Goal: Information Seeking & Learning: Compare options

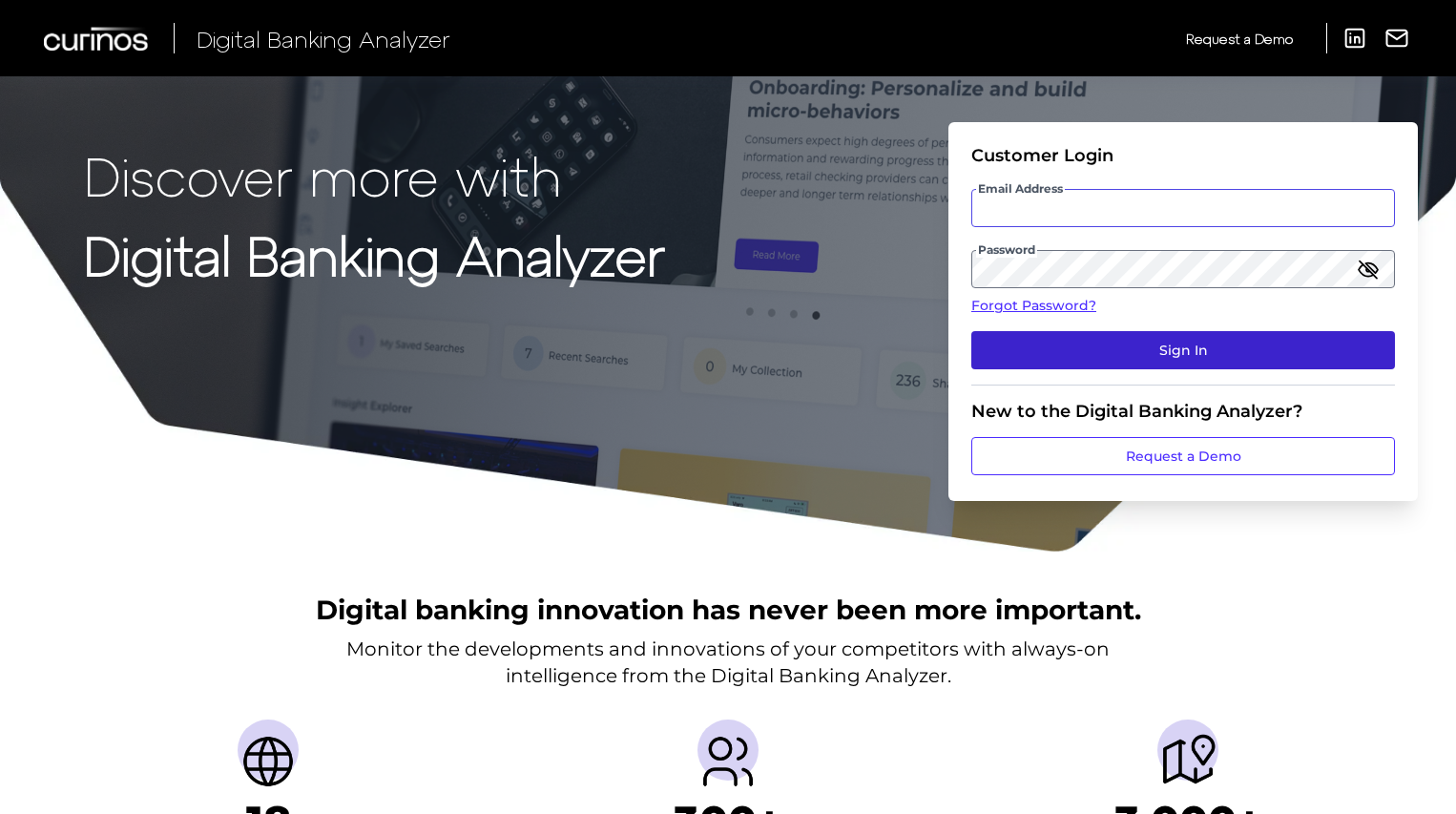
type input "[PERSON_NAME][EMAIL_ADDRESS][PERSON_NAME][DOMAIN_NAME]"
drag, startPoint x: 1102, startPoint y: 344, endPoint x: 1088, endPoint y: 342, distance: 14.1
click at [1102, 344] on button "Sign In" at bounding box center [1182, 350] width 424 height 38
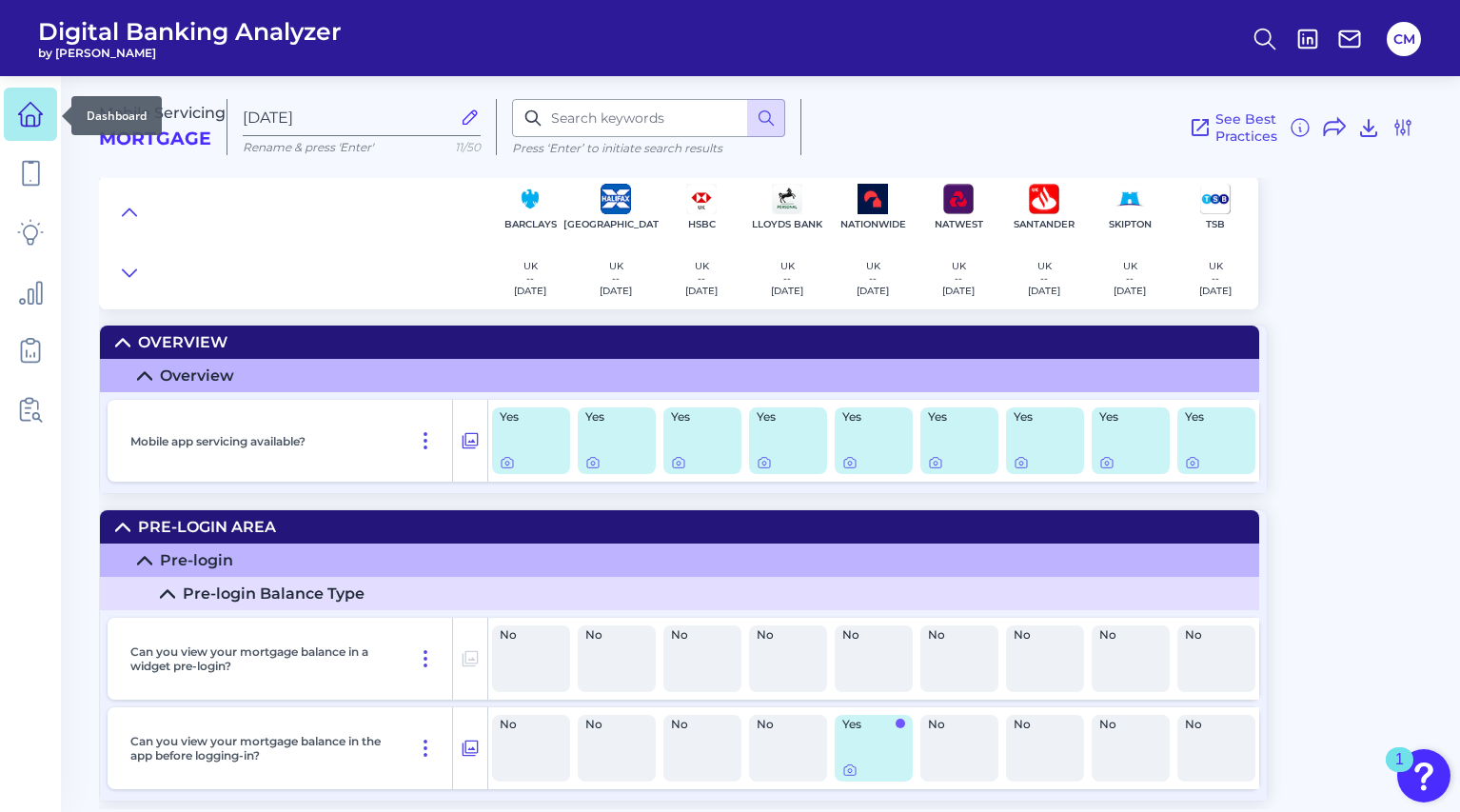
click at [42, 113] on icon at bounding box center [31, 115] width 27 height 27
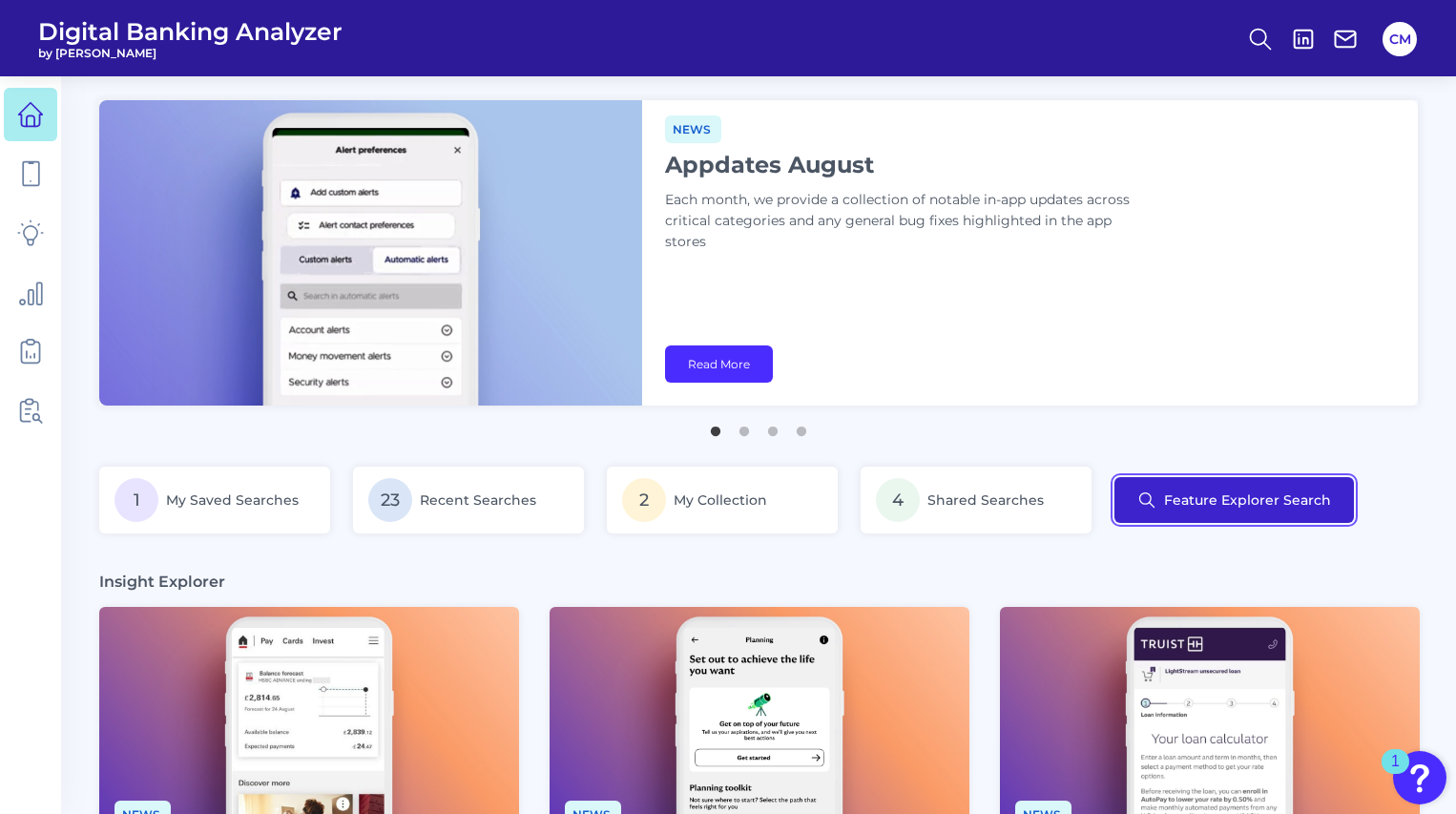
click at [1212, 494] on button "Feature Explorer Search" at bounding box center [1234, 500] width 239 height 46
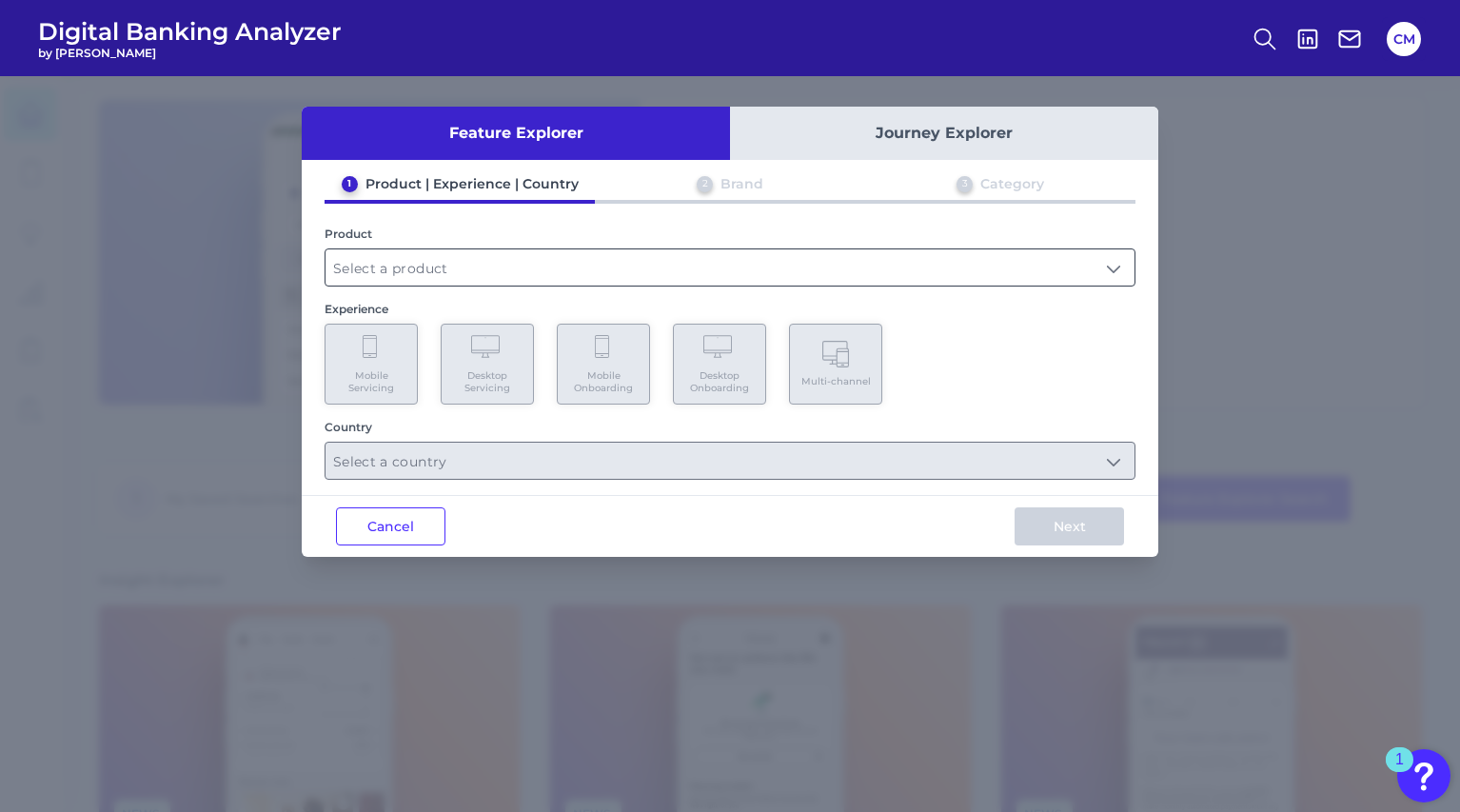
click at [553, 272] on input "text" at bounding box center [730, 267] width 809 height 36
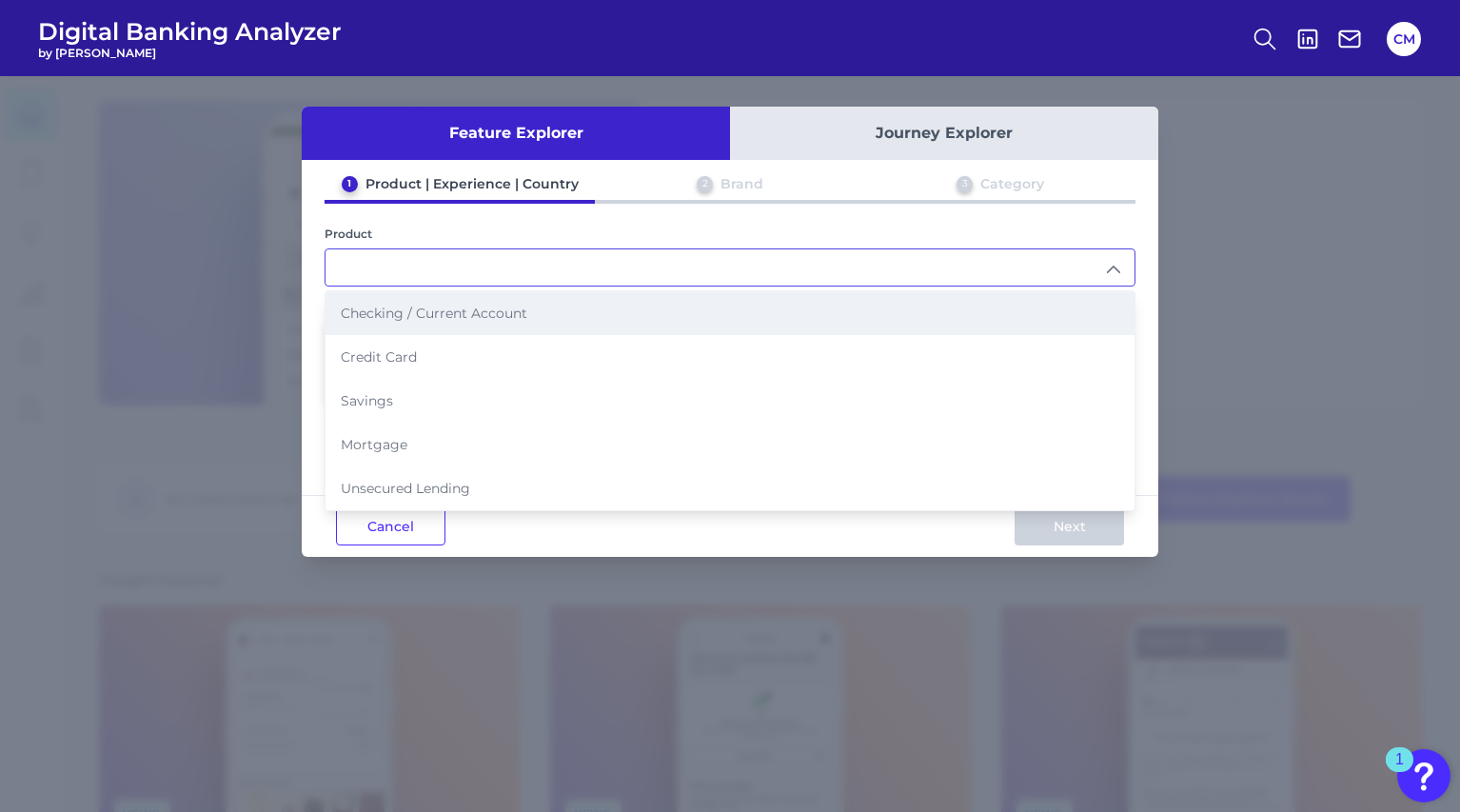
click at [509, 311] on span "Checking / Current Account" at bounding box center [433, 313] width 186 height 17
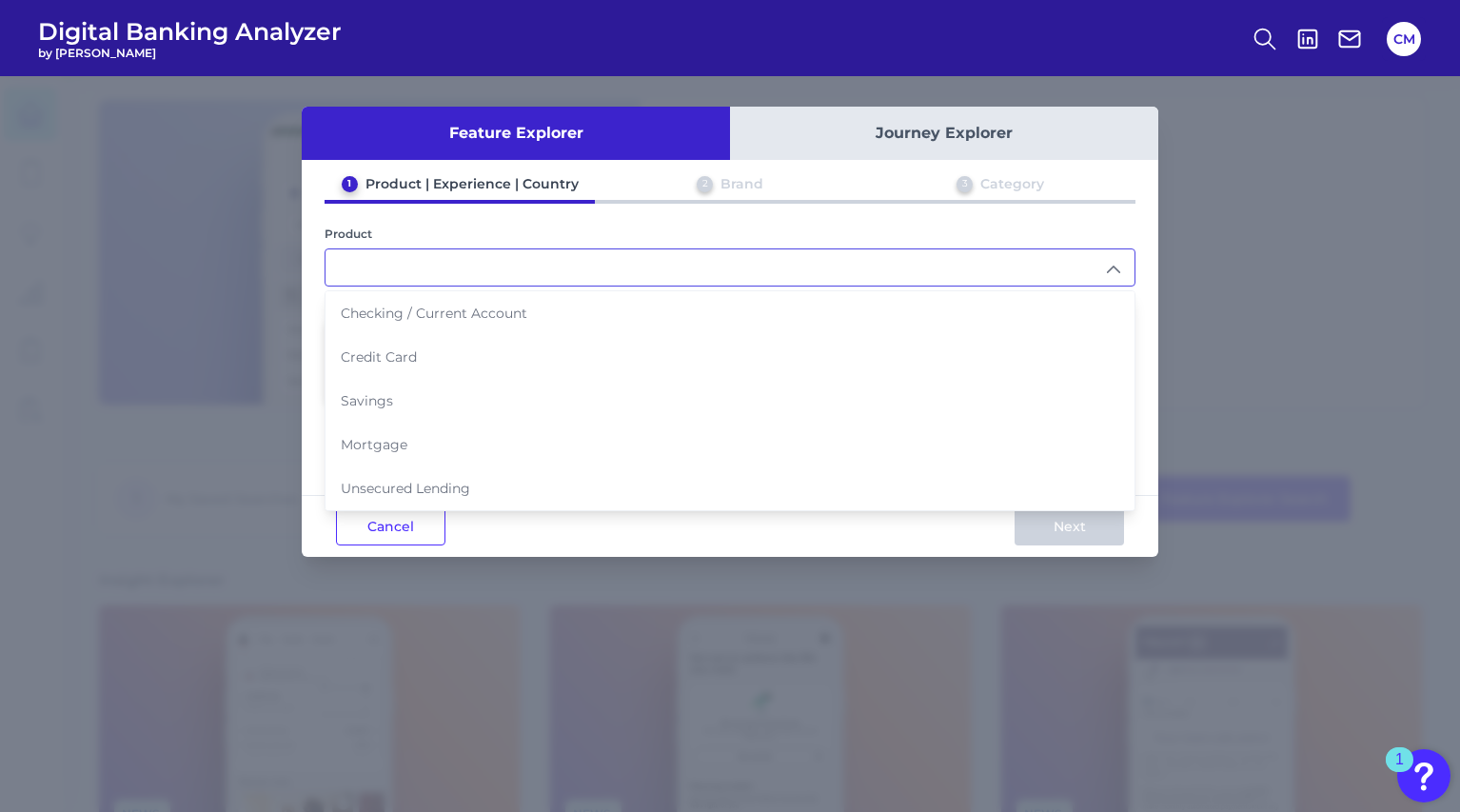
type input "Checking / Current Account"
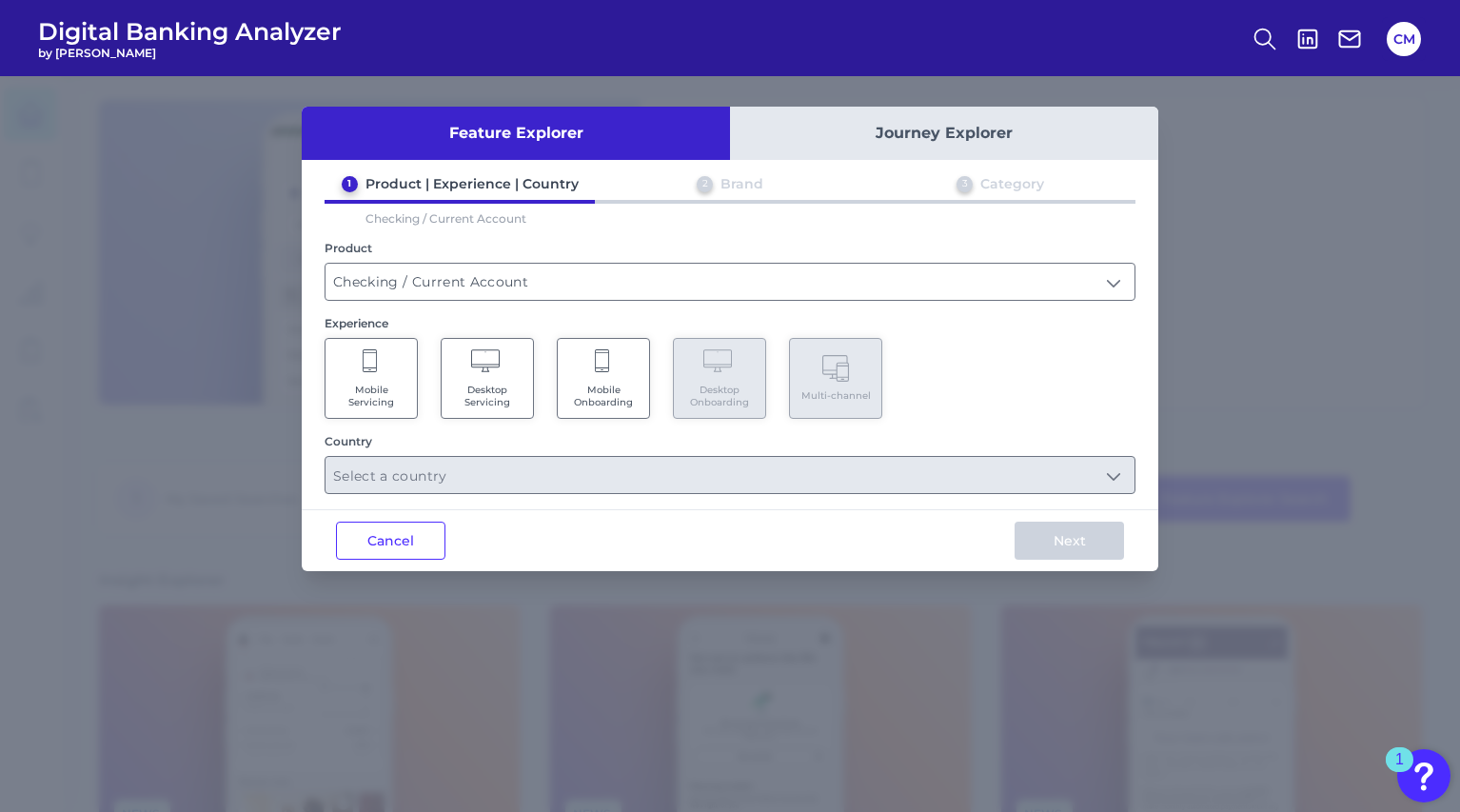
click at [498, 374] on Servicing "Desktop Servicing" at bounding box center [488, 378] width 94 height 81
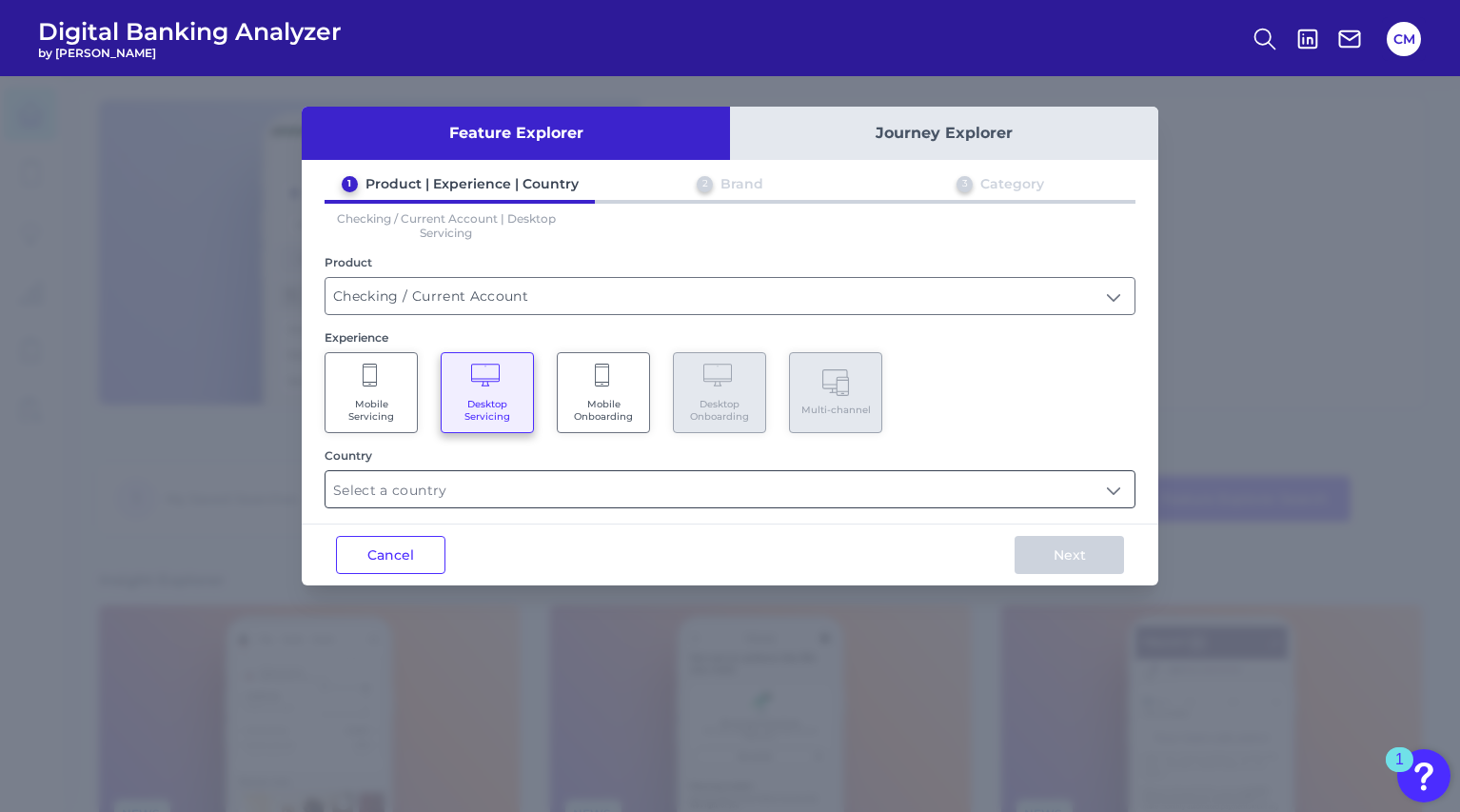
click at [511, 490] on input "text" at bounding box center [730, 489] width 809 height 36
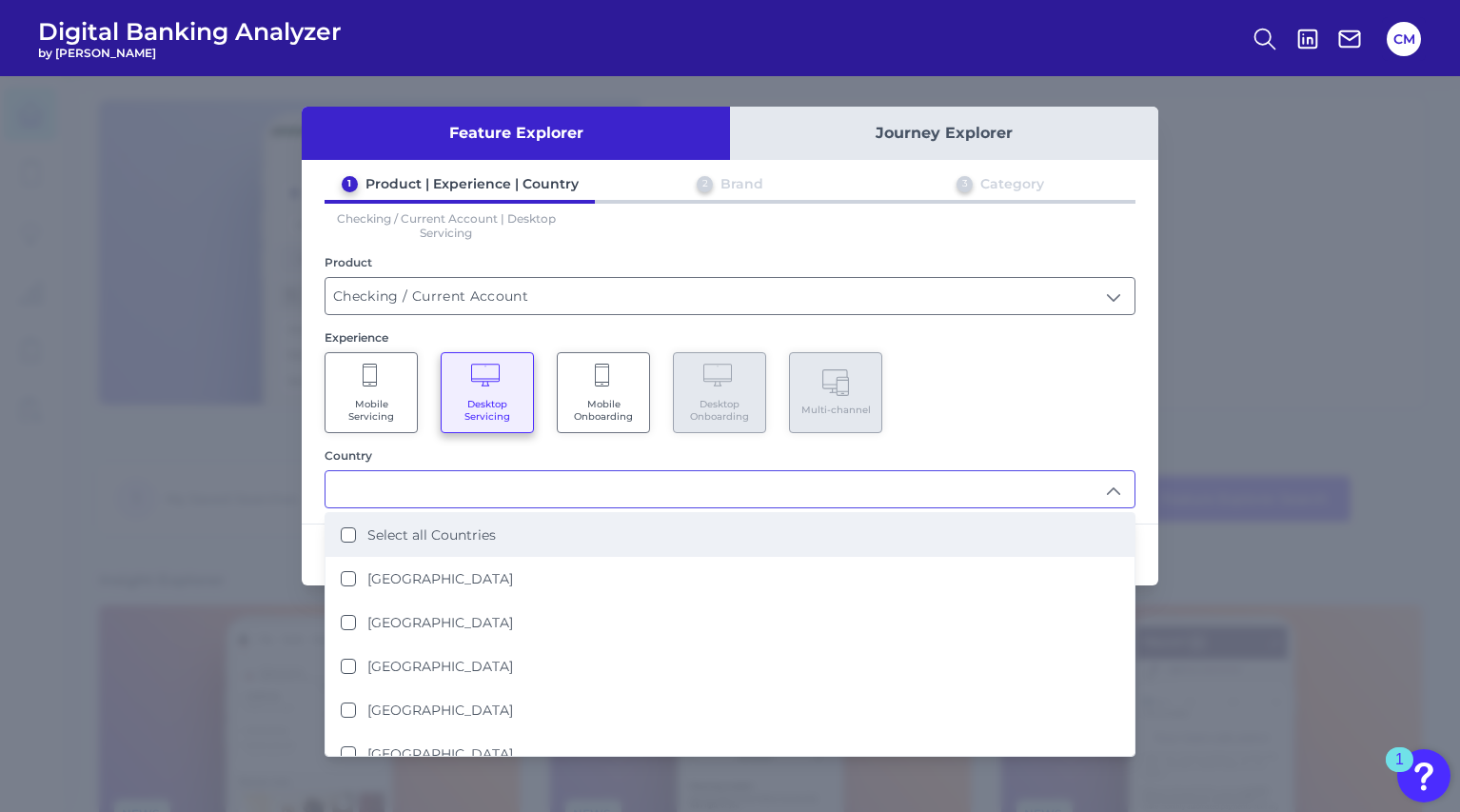
click at [478, 531] on label "Select all Countries" at bounding box center [431, 535] width 129 height 17
type input "Select all Countries"
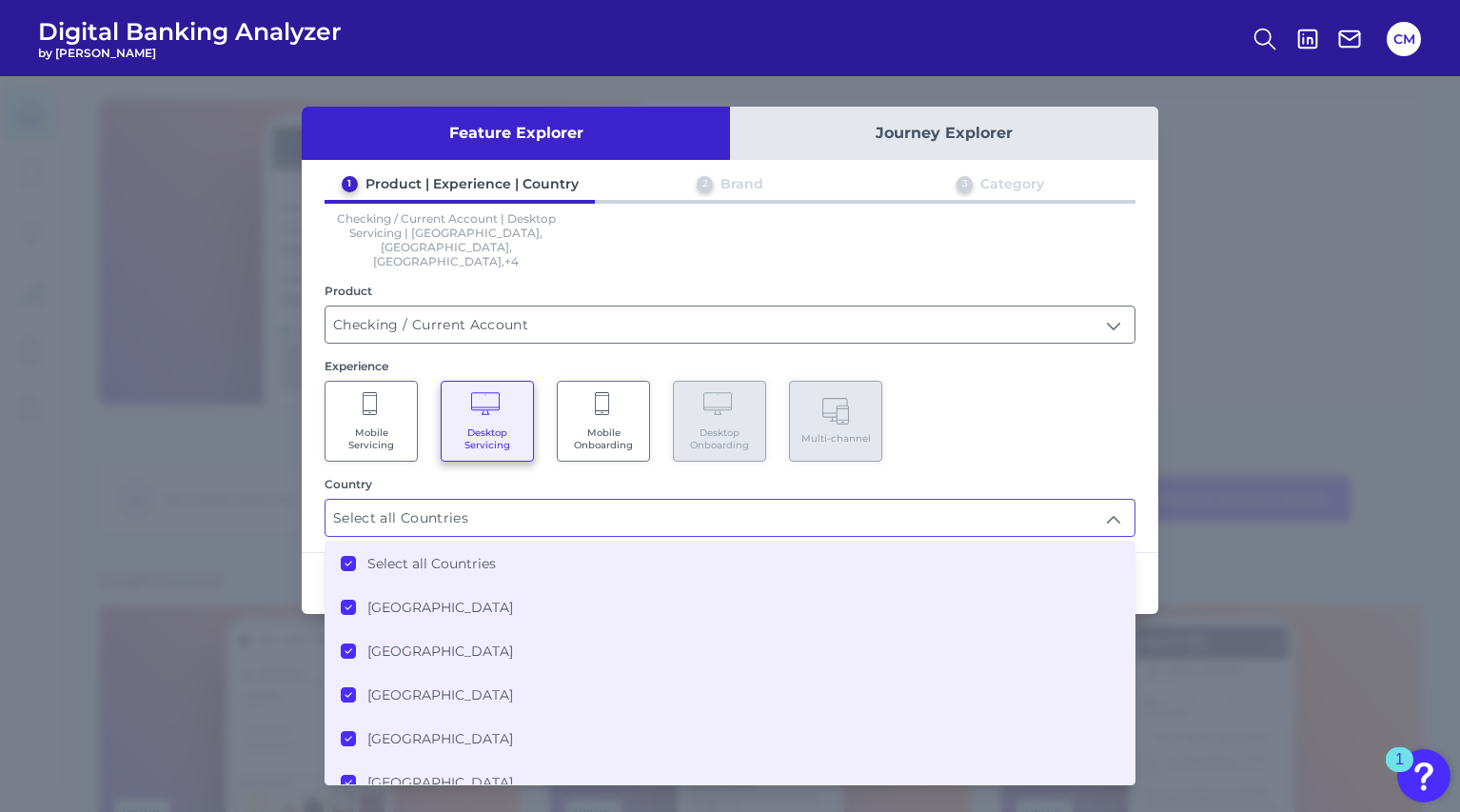
click at [1165, 398] on div "Feature Explorer Journey Explorer 1 Product | Experience | Country 2 Brand 3 Ca…" at bounding box center [730, 444] width 1460 height 736
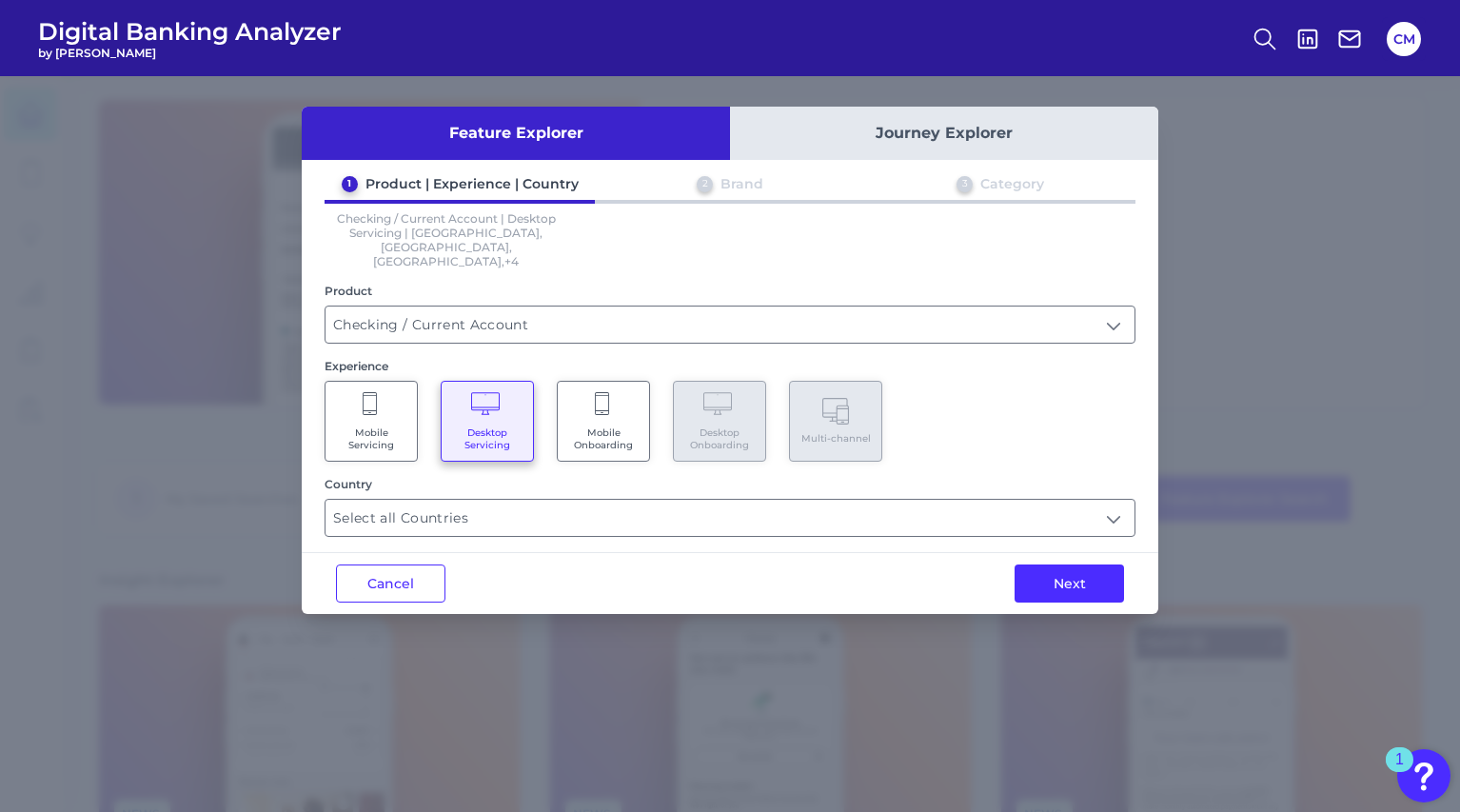
click at [1084, 564] on button "Next" at bounding box center [1069, 583] width 110 height 38
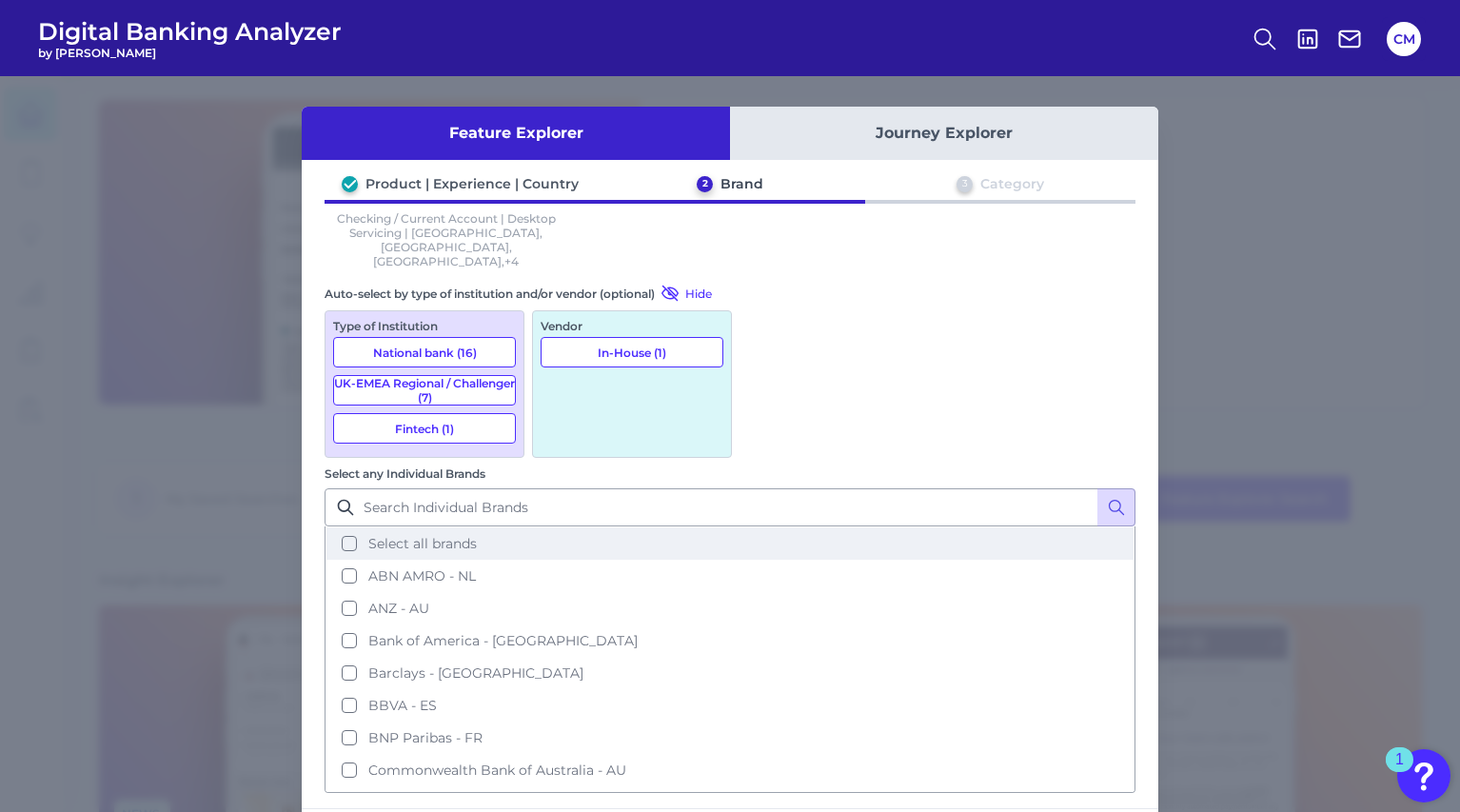
click at [766, 528] on button "Select all brands" at bounding box center [730, 544] width 807 height 32
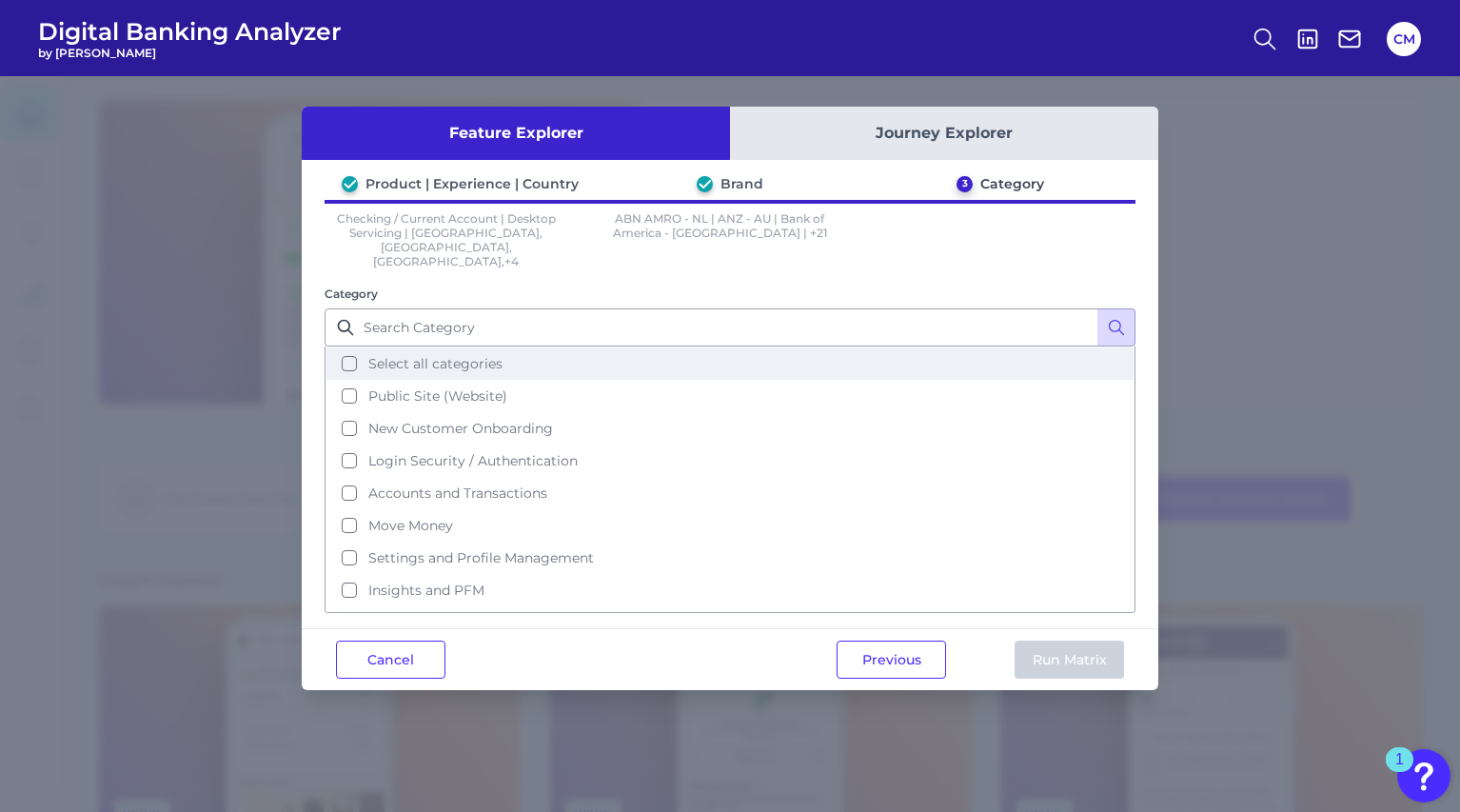
click at [489, 355] on span "Select all categories" at bounding box center [435, 364] width 135 height 17
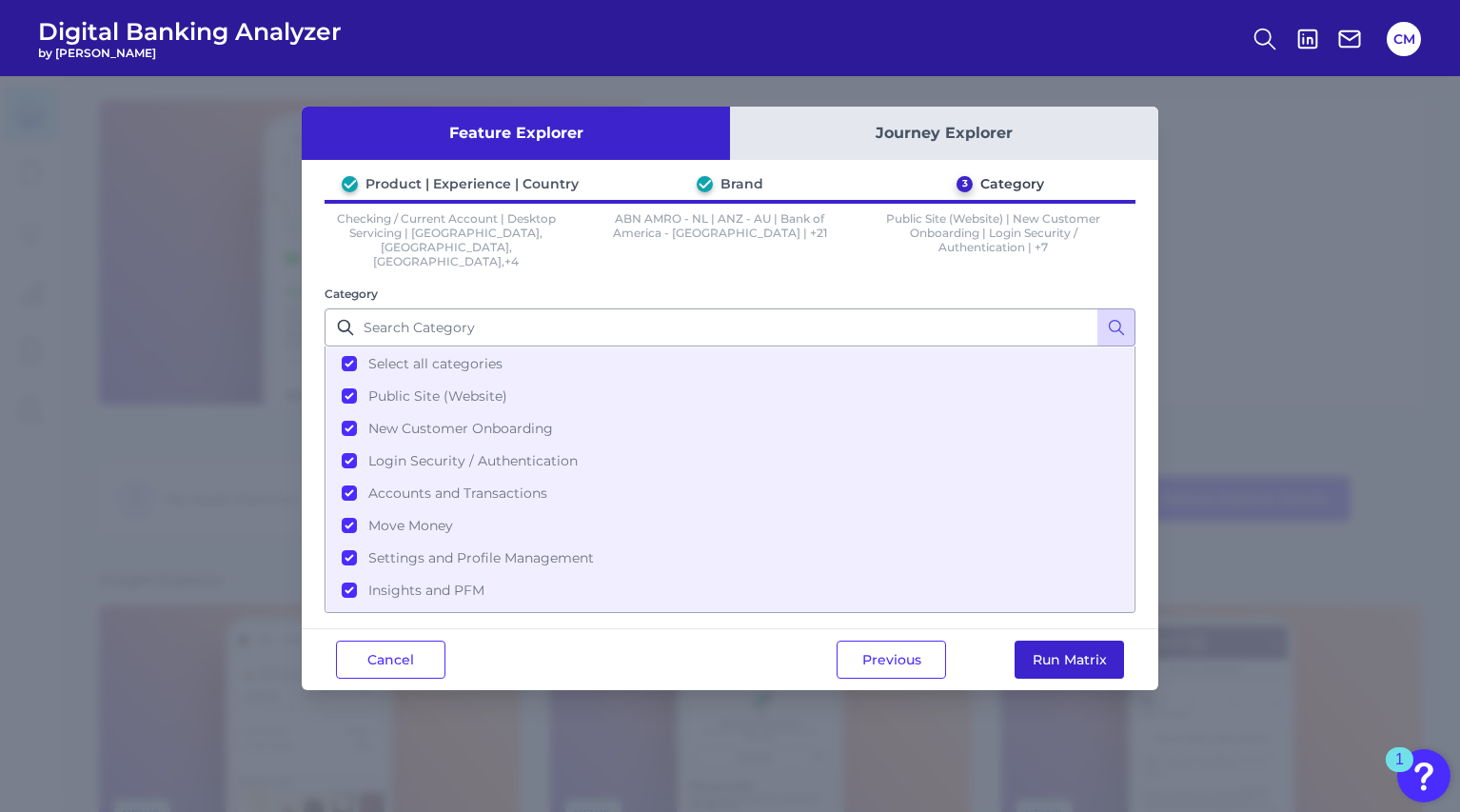
click at [1102, 650] on button "Run Matrix" at bounding box center [1069, 659] width 110 height 38
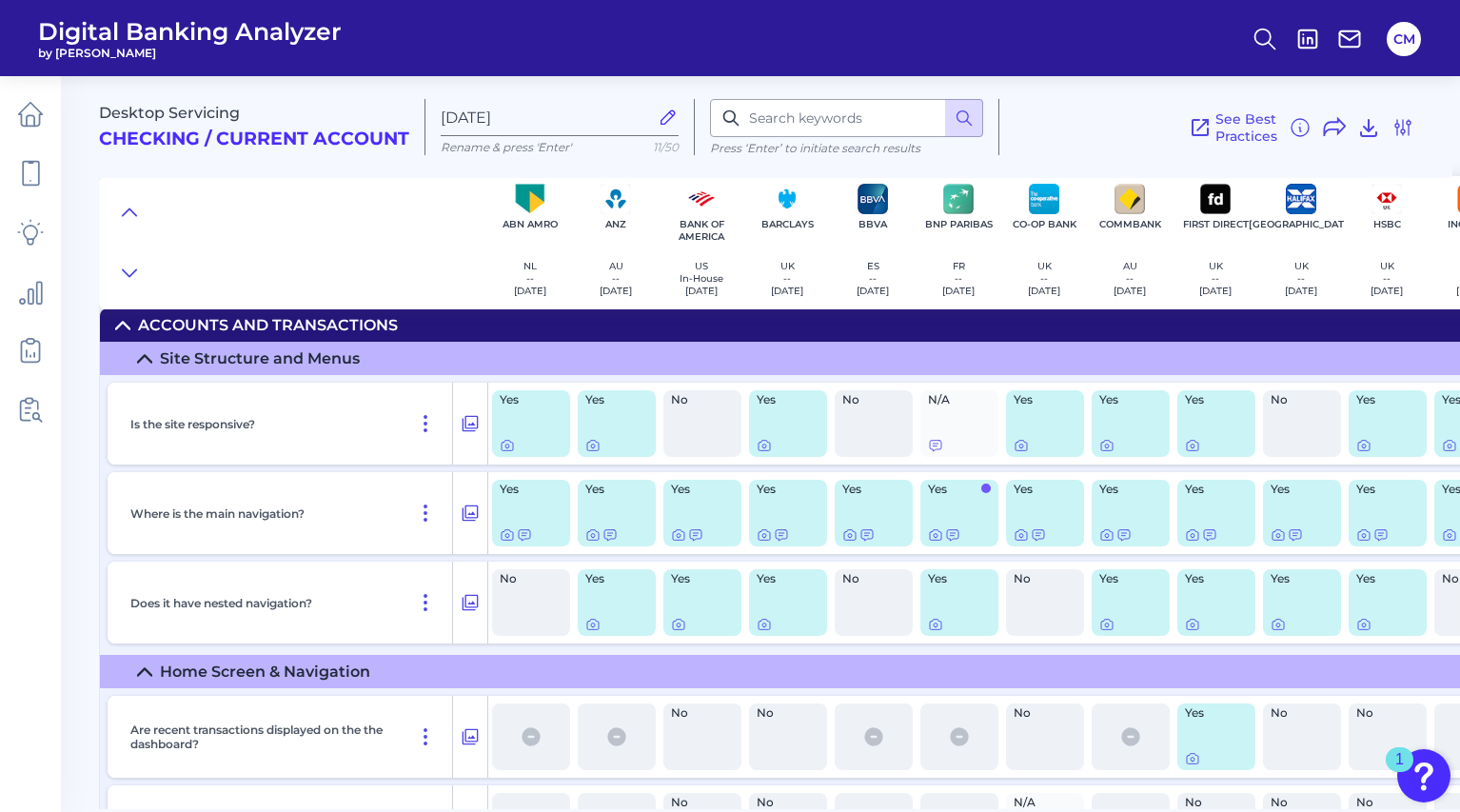
scroll to position [2401, 0]
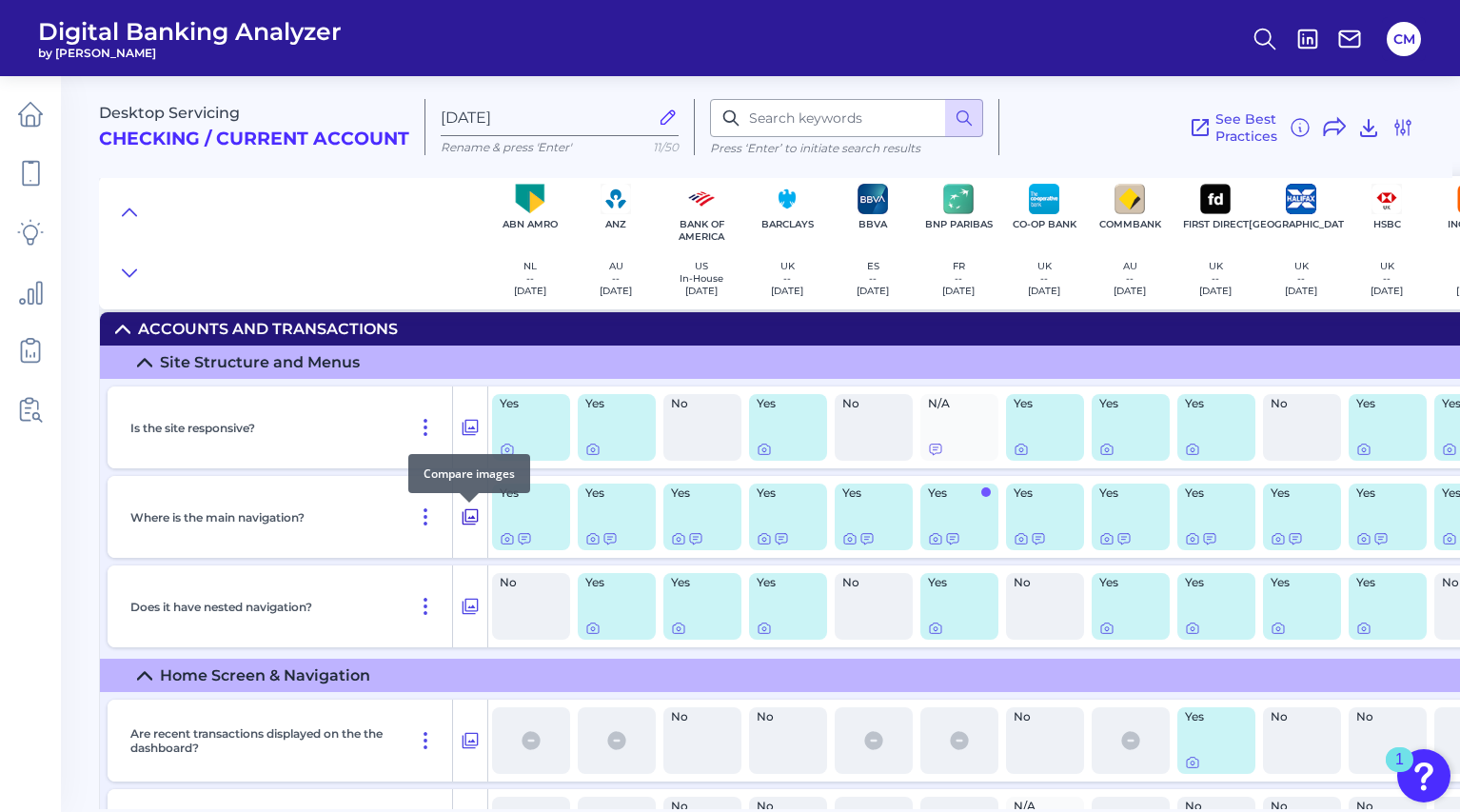
click at [469, 522] on icon at bounding box center [470, 517] width 16 height 16
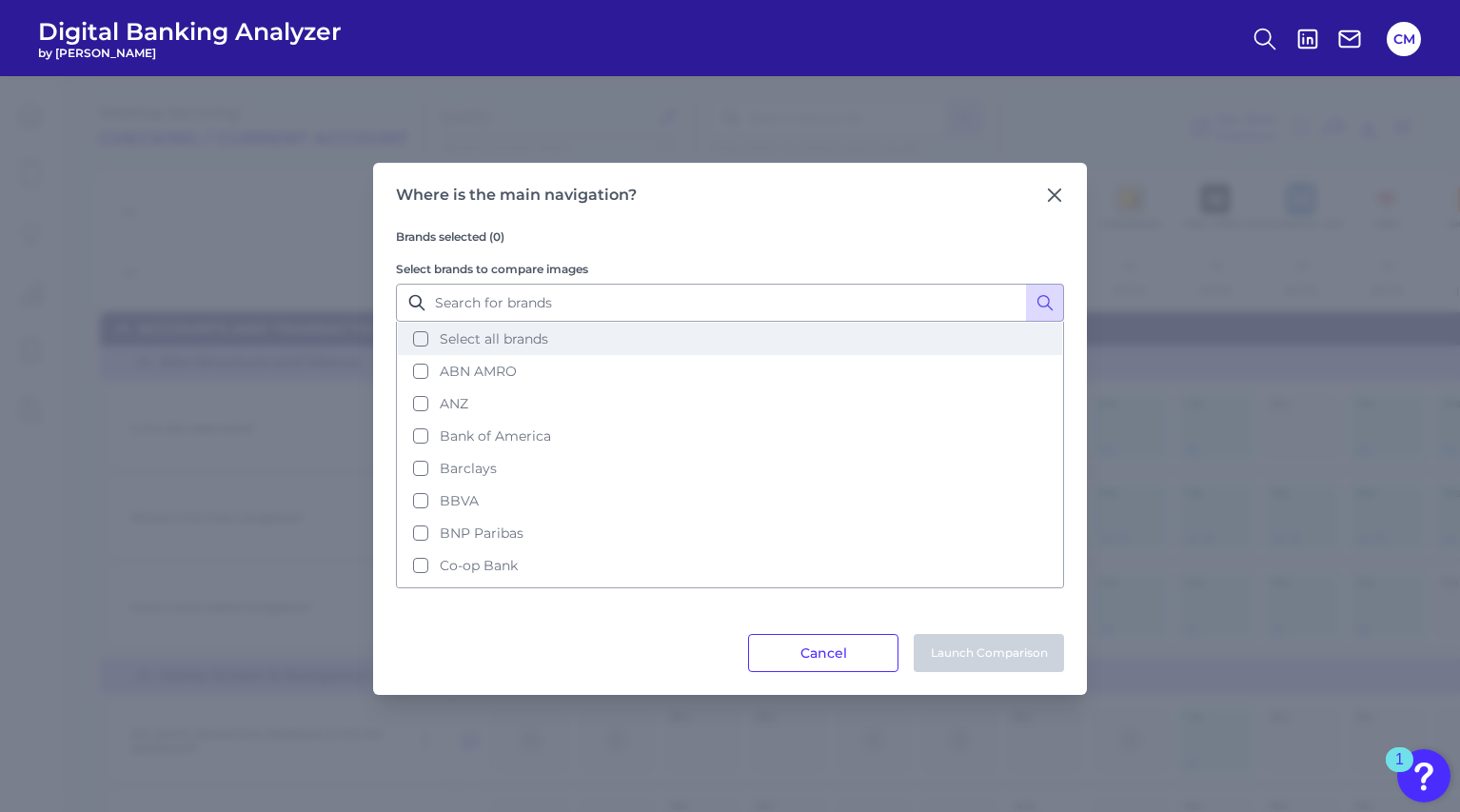
click at [413, 330] on button "Select all brands" at bounding box center [730, 339] width 664 height 32
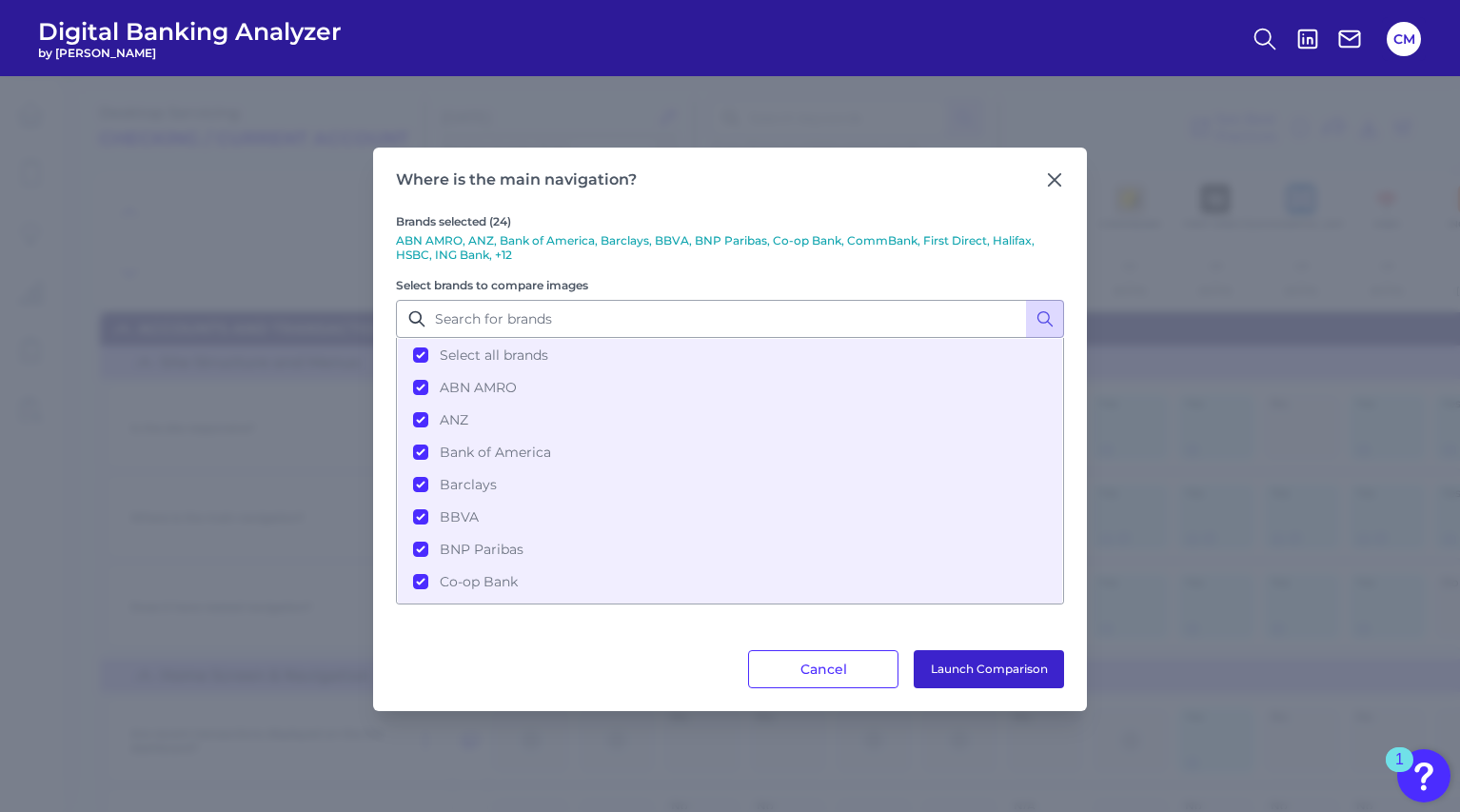
click at [1026, 674] on button "Launch Comparison" at bounding box center [989, 669] width 151 height 38
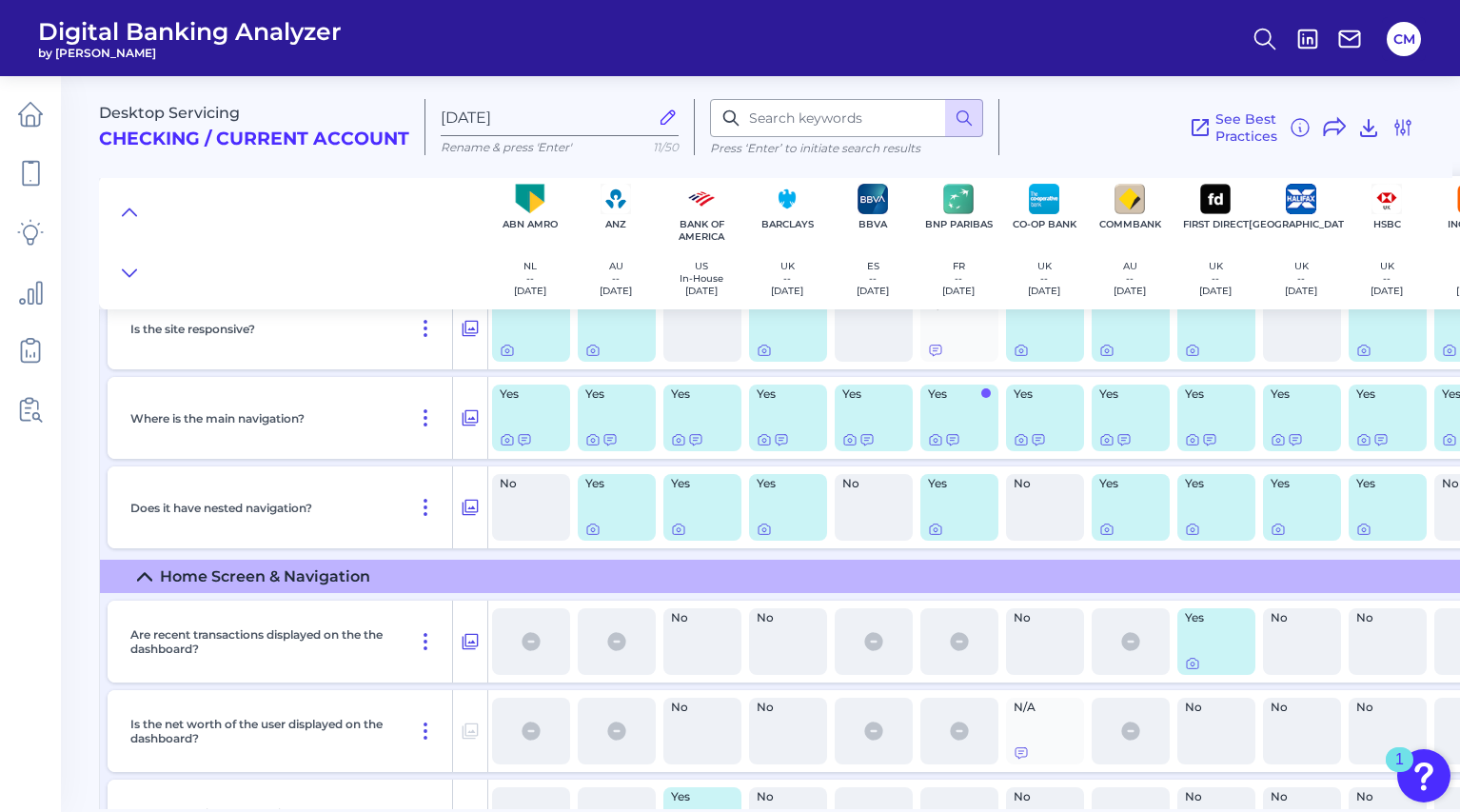
scroll to position [2501, 0]
click at [470, 514] on icon at bounding box center [470, 507] width 19 height 23
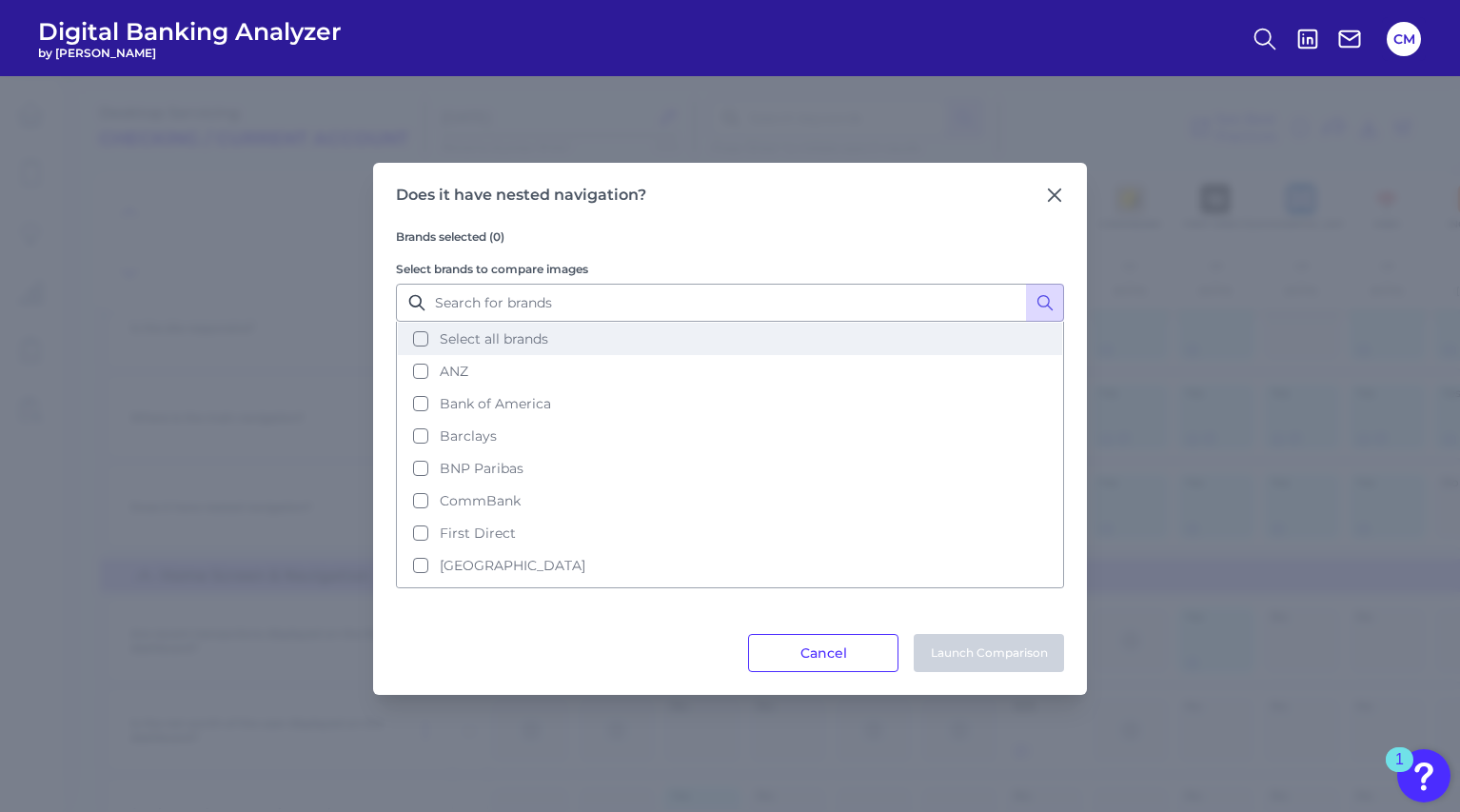
drag, startPoint x: 498, startPoint y: 335, endPoint x: 513, endPoint y: 340, distance: 15.8
click at [499, 335] on span "Select all brands" at bounding box center [494, 339] width 109 height 17
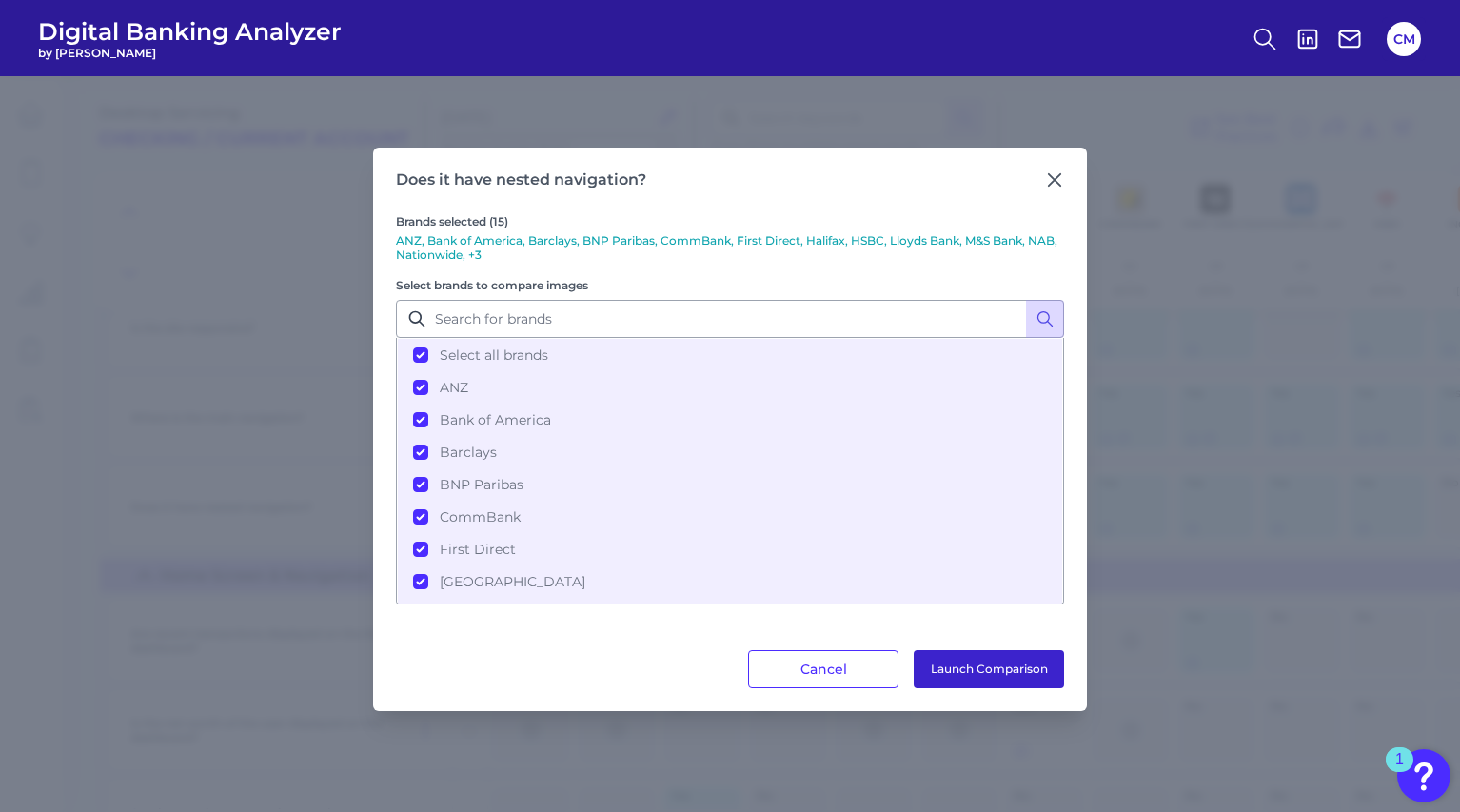
click at [1018, 673] on button "Launch Comparison" at bounding box center [989, 669] width 151 height 38
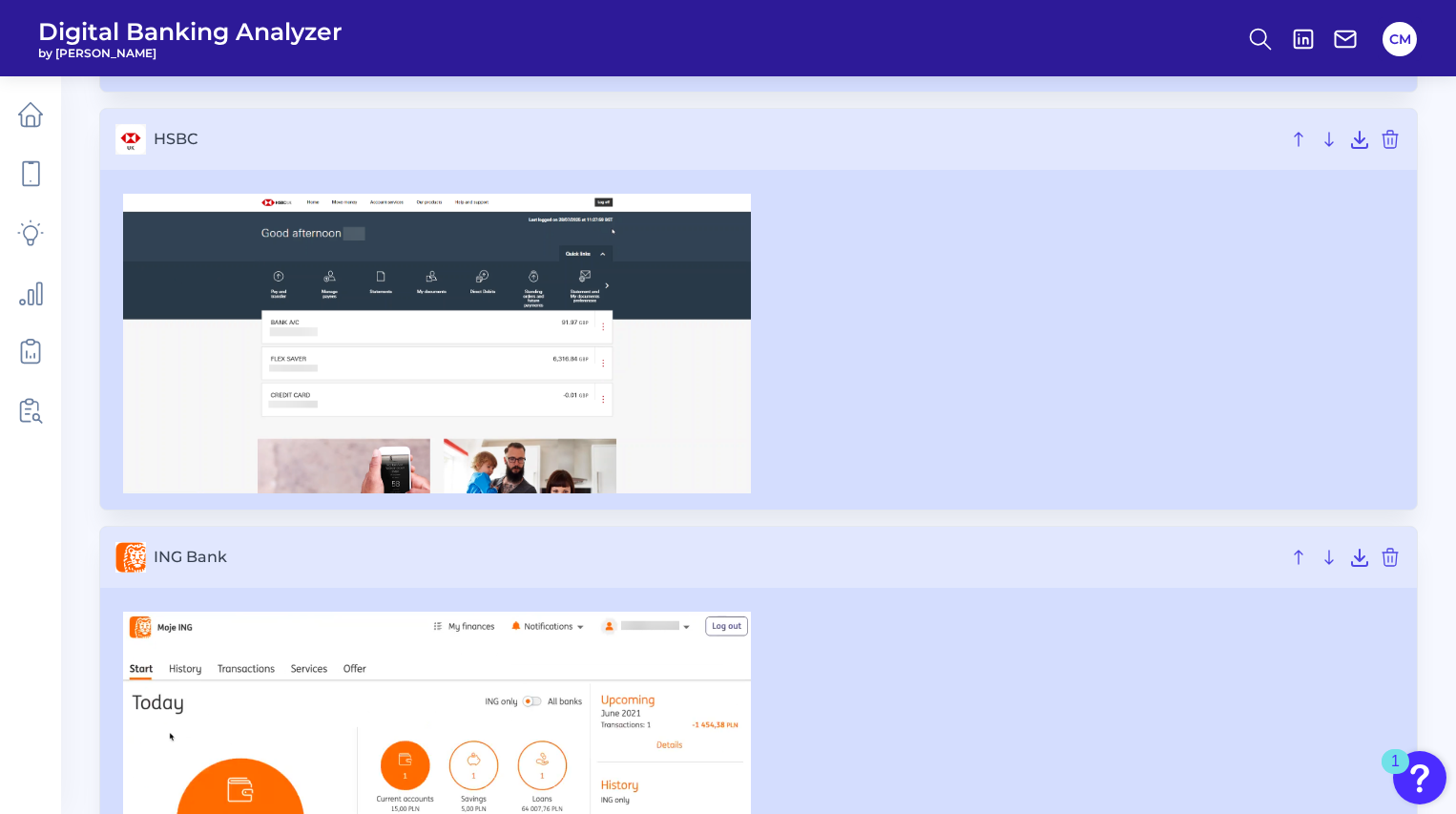
scroll to position [4709, 0]
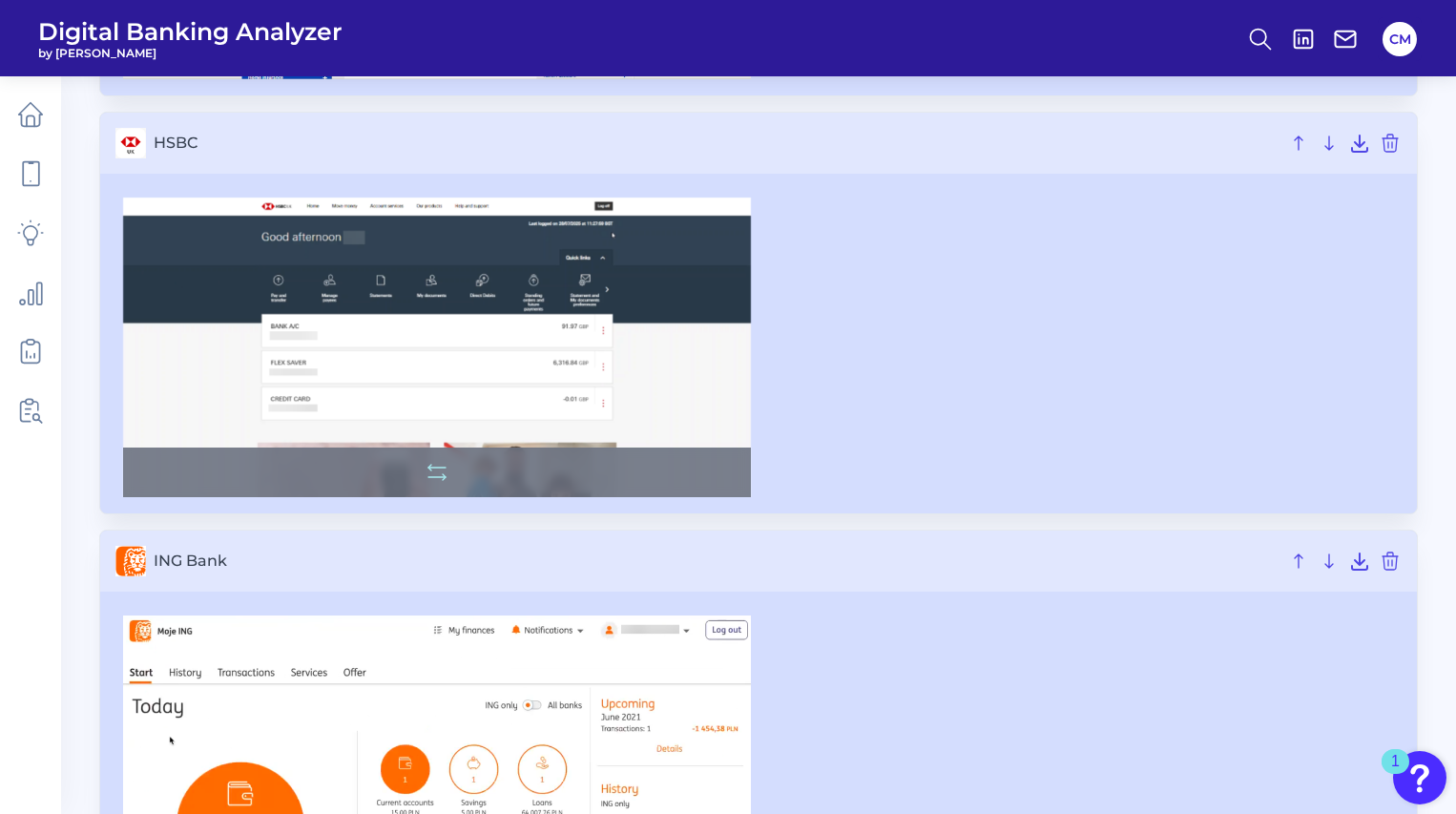
click at [535, 324] on img at bounding box center [437, 346] width 628 height 299
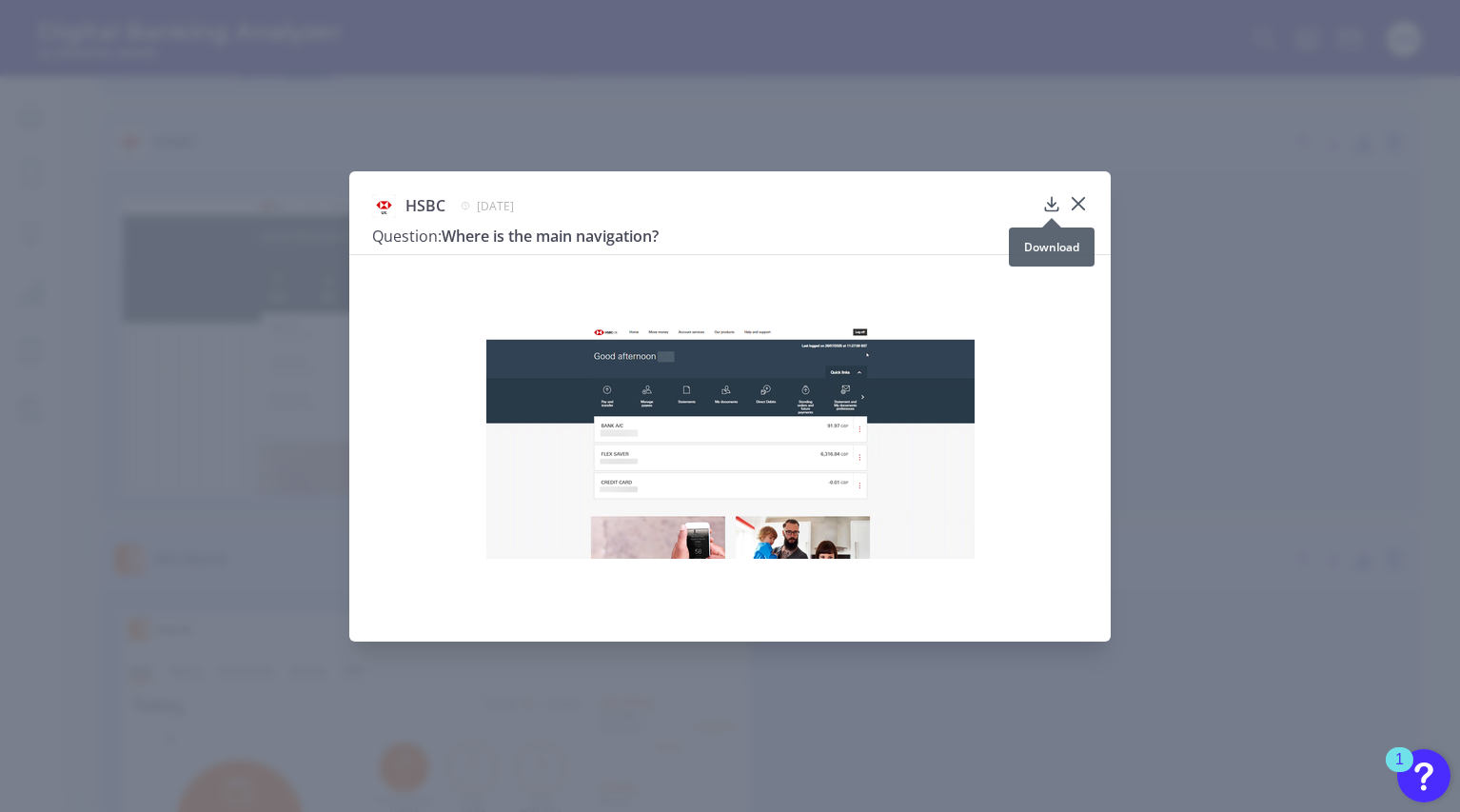
click at [1053, 205] on icon at bounding box center [1051, 204] width 12 height 13
click at [1077, 208] on div at bounding box center [1078, 218] width 19 height 19
click at [1079, 205] on icon at bounding box center [1078, 203] width 11 height 11
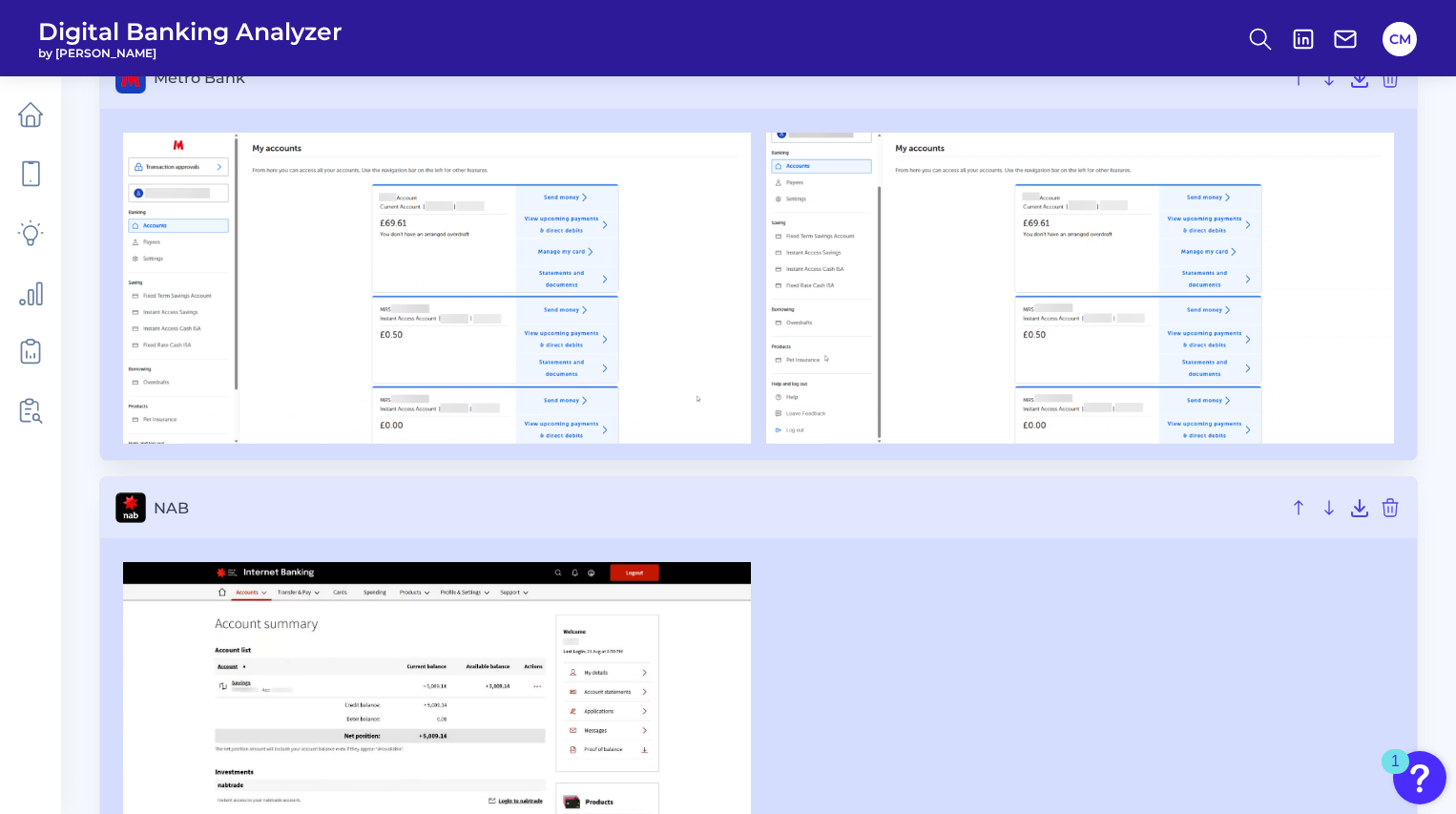
scroll to position [6474, 0]
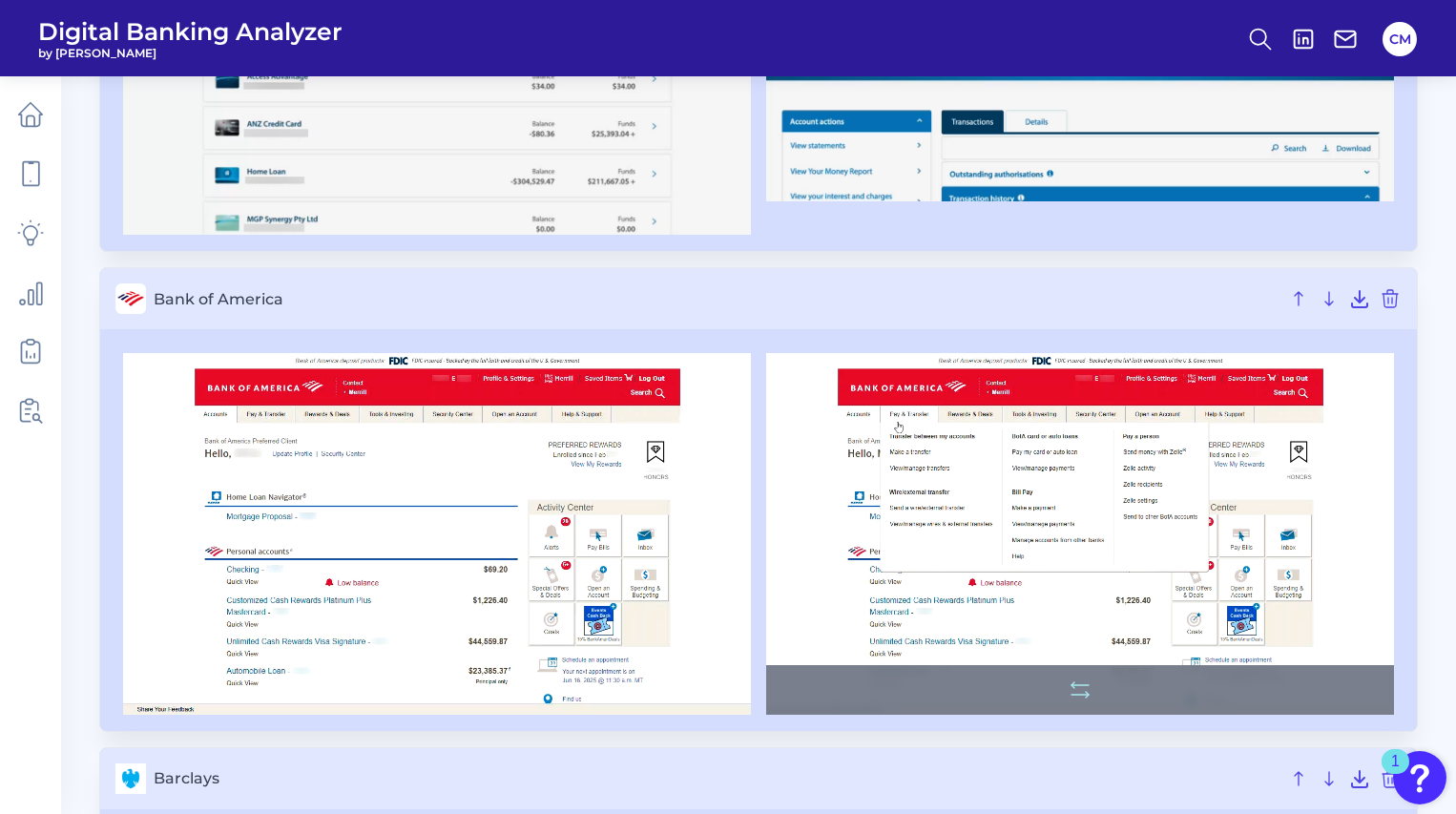
scroll to position [413, 0]
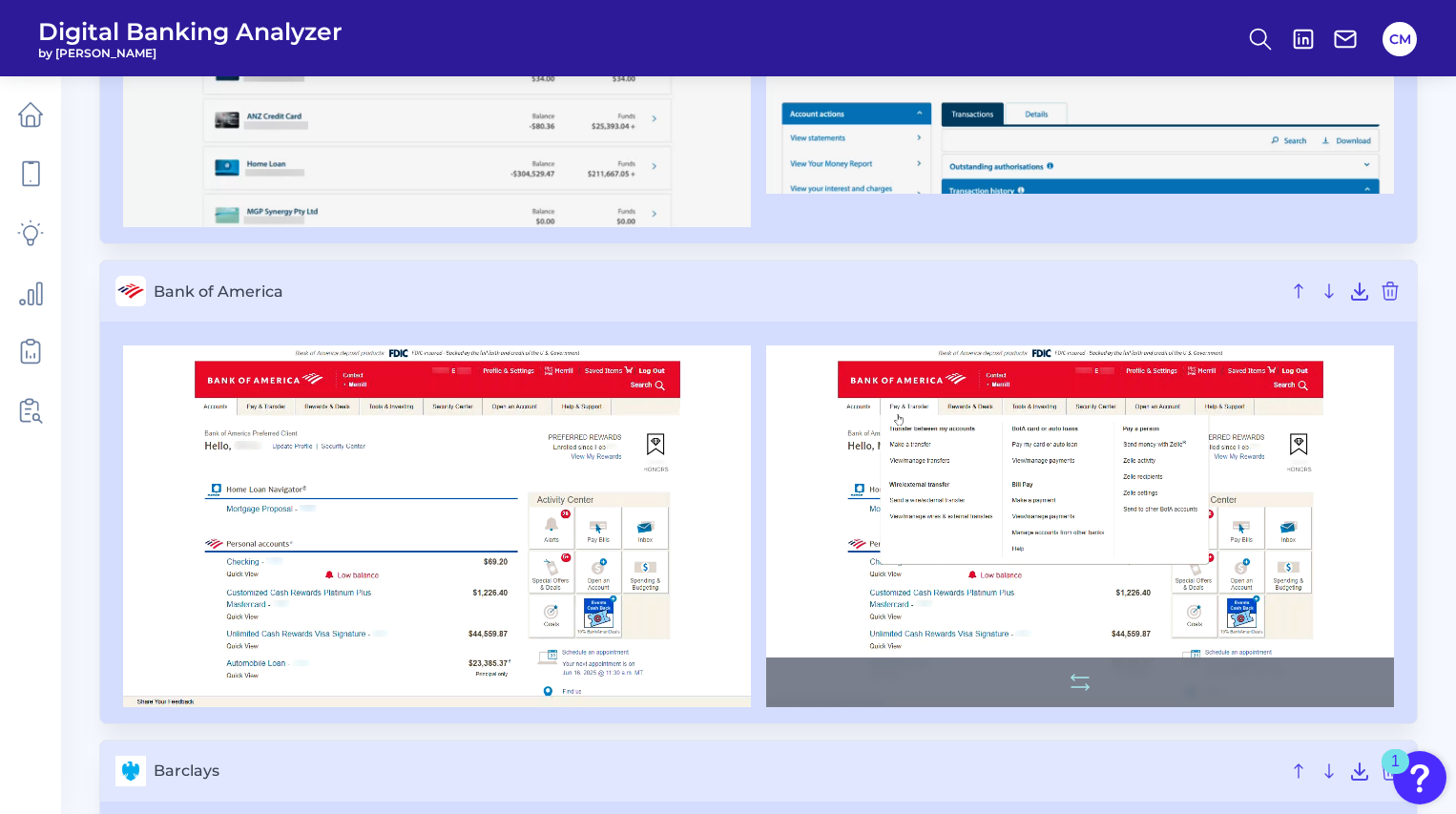
click at [1089, 489] on img at bounding box center [1080, 525] width 628 height 361
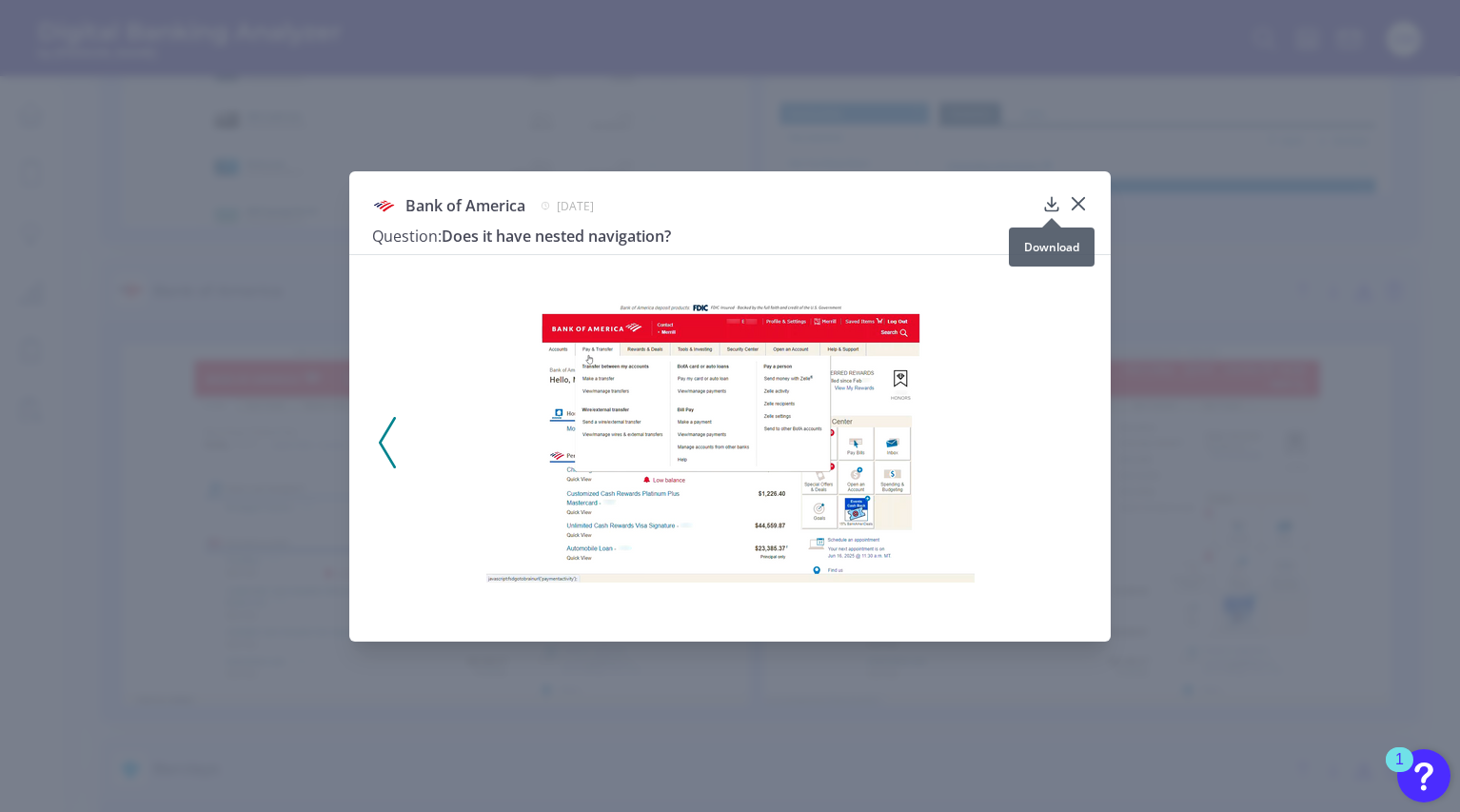
click at [1053, 201] on icon at bounding box center [1052, 203] width 19 height 19
click at [1083, 204] on icon at bounding box center [1078, 203] width 19 height 19
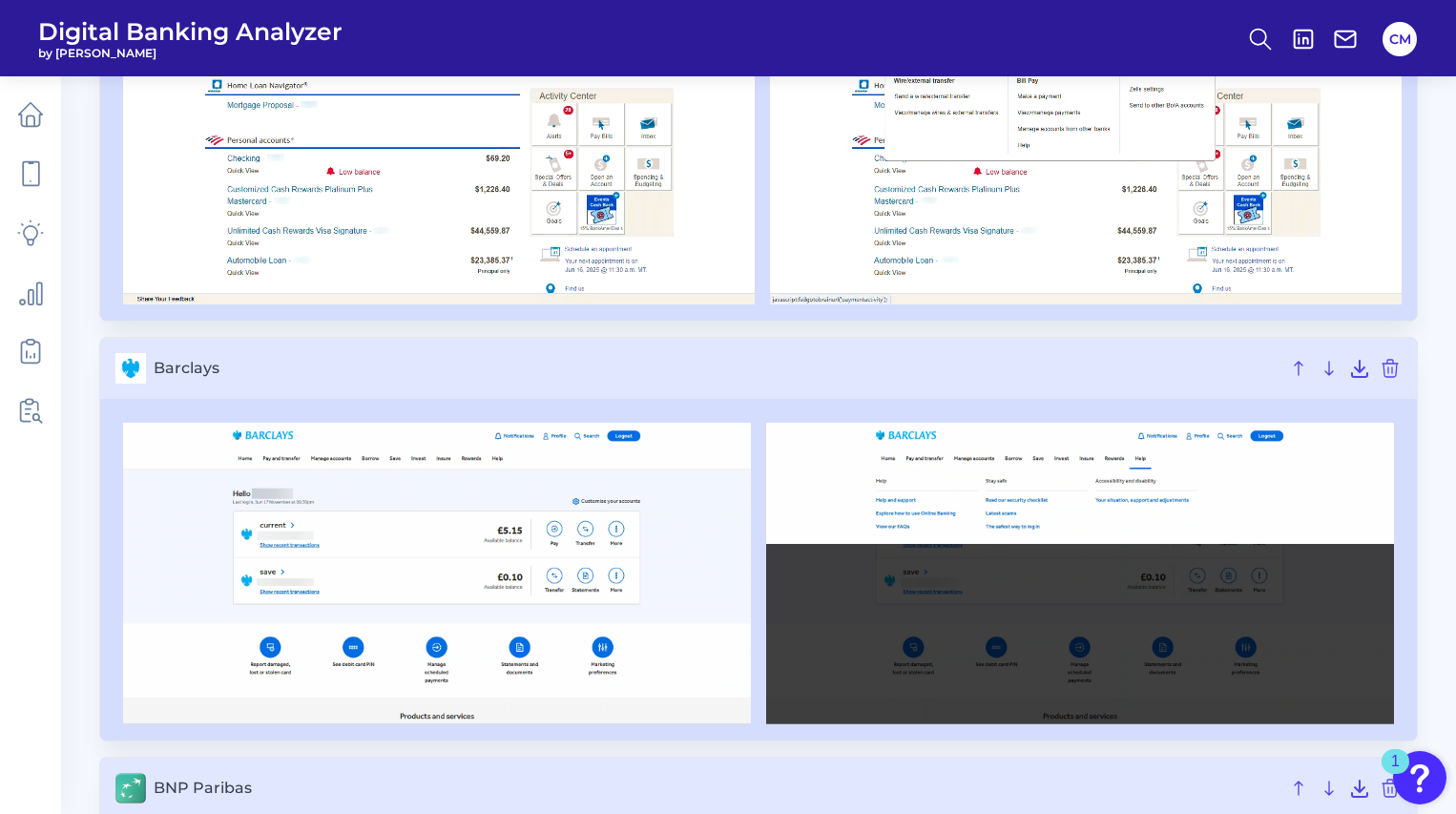
scroll to position [827, 0]
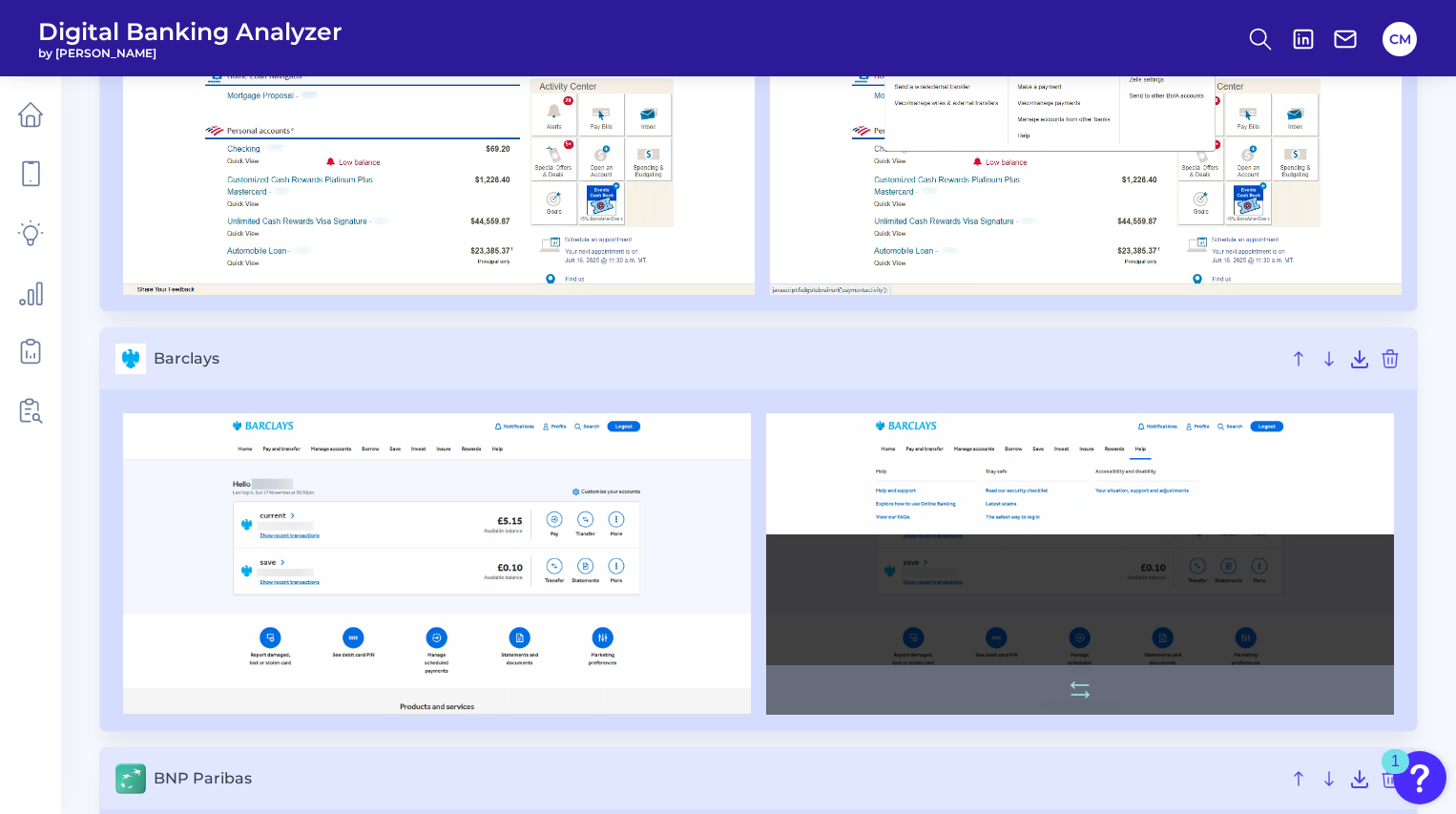
click at [1224, 489] on img at bounding box center [1080, 563] width 628 height 301
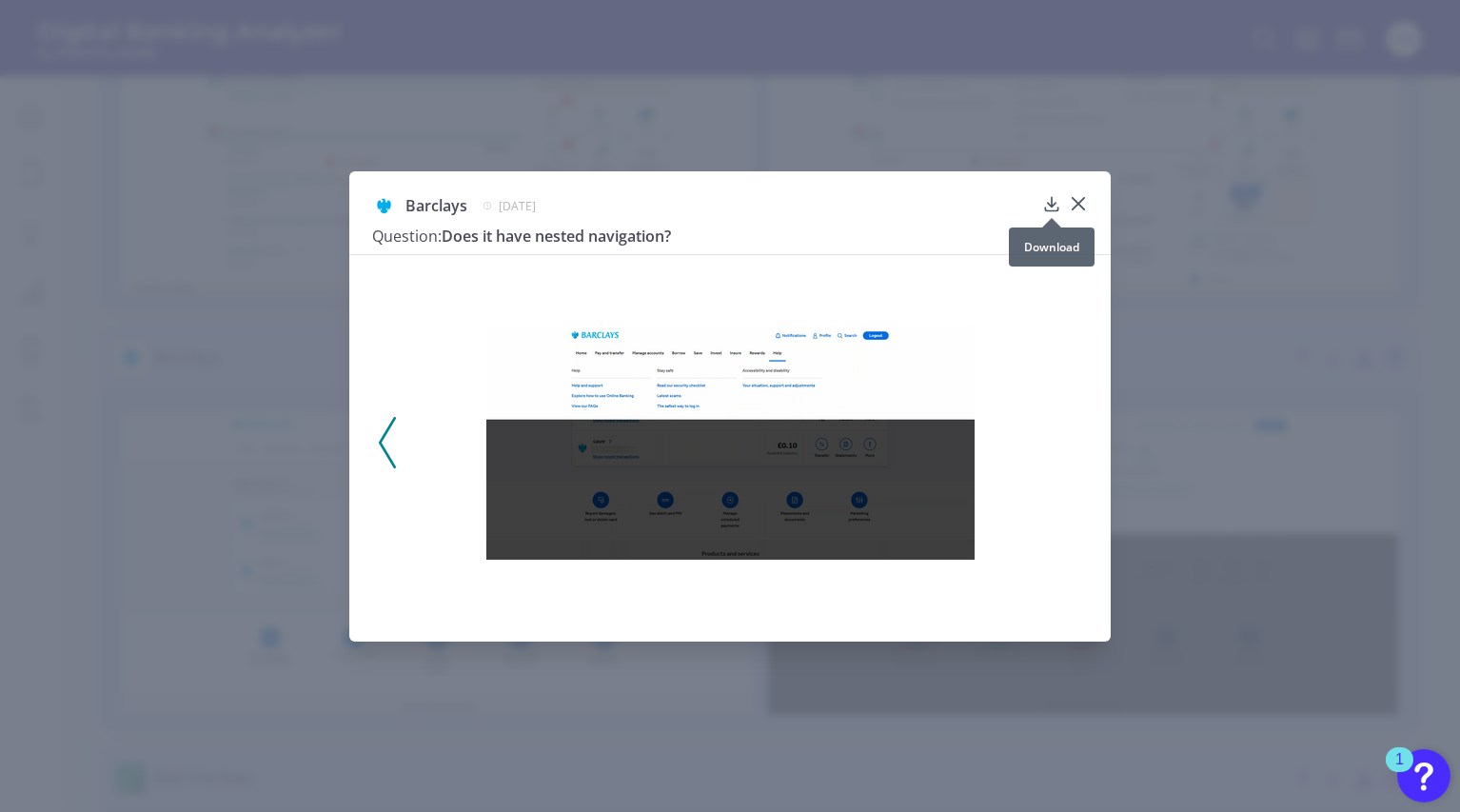
click at [1049, 202] on icon at bounding box center [1052, 203] width 19 height 19
click at [1080, 204] on icon at bounding box center [1078, 203] width 19 height 19
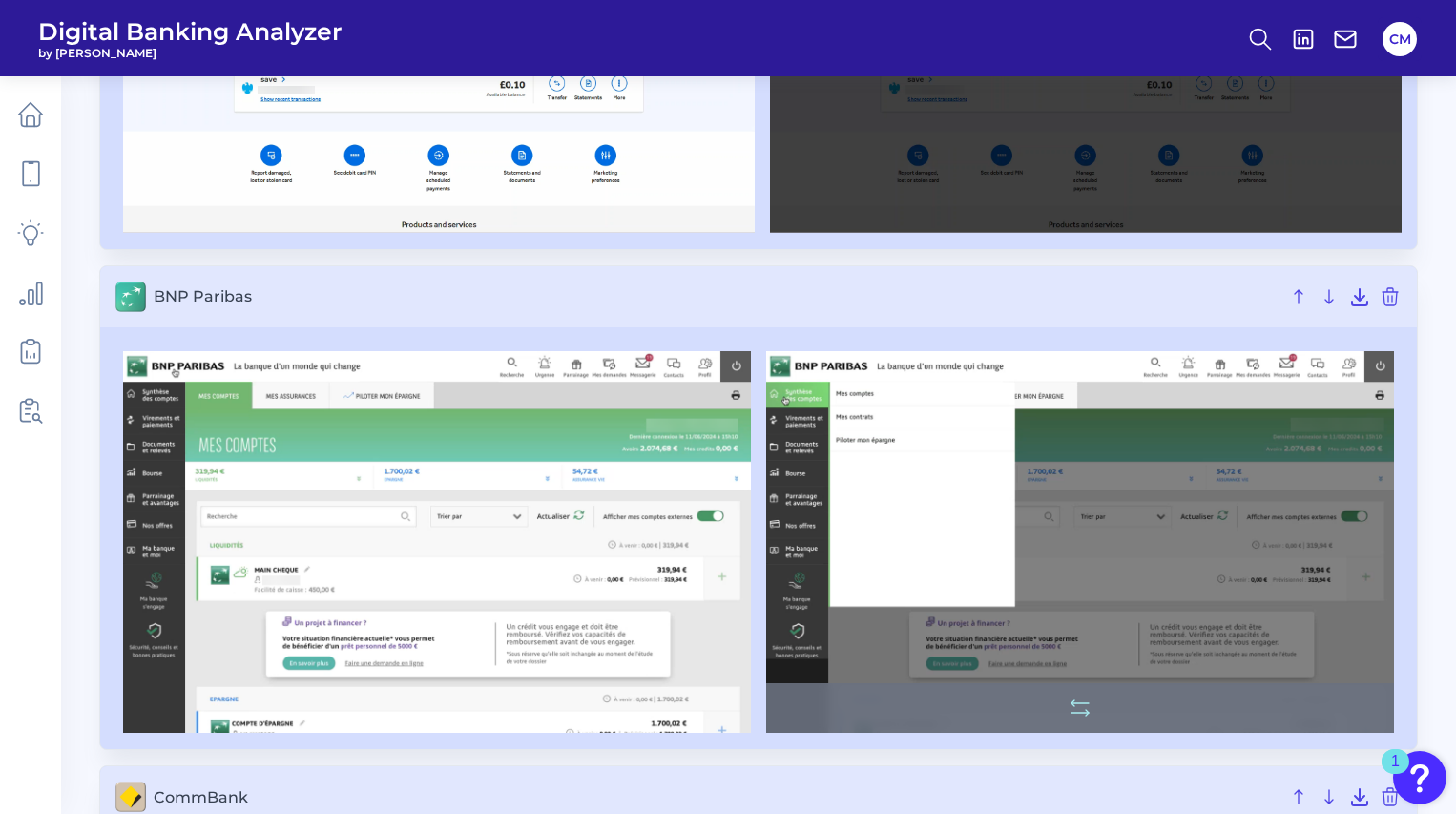
scroll to position [1330, 0]
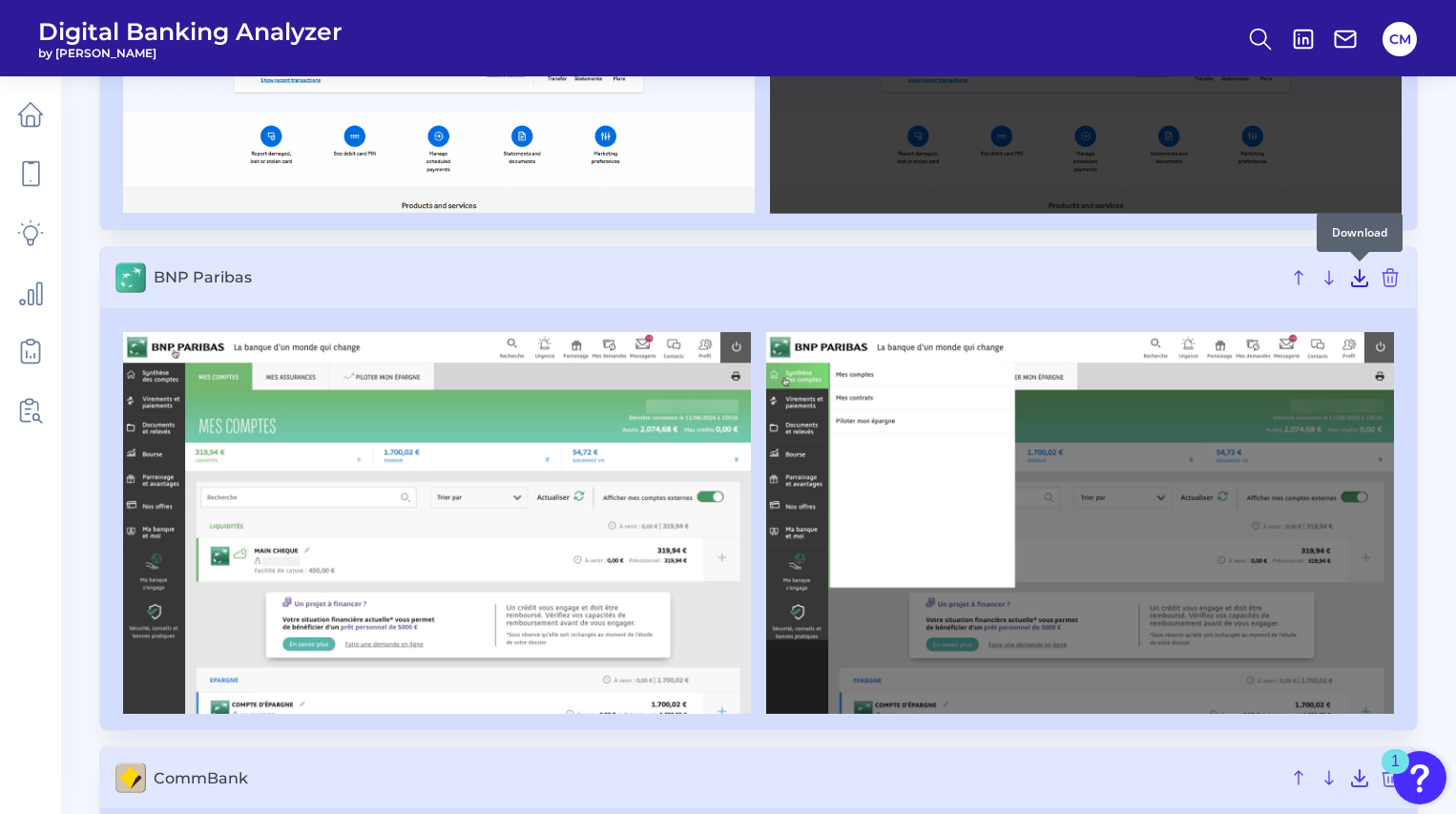
click at [1362, 272] on icon at bounding box center [1359, 277] width 23 height 23
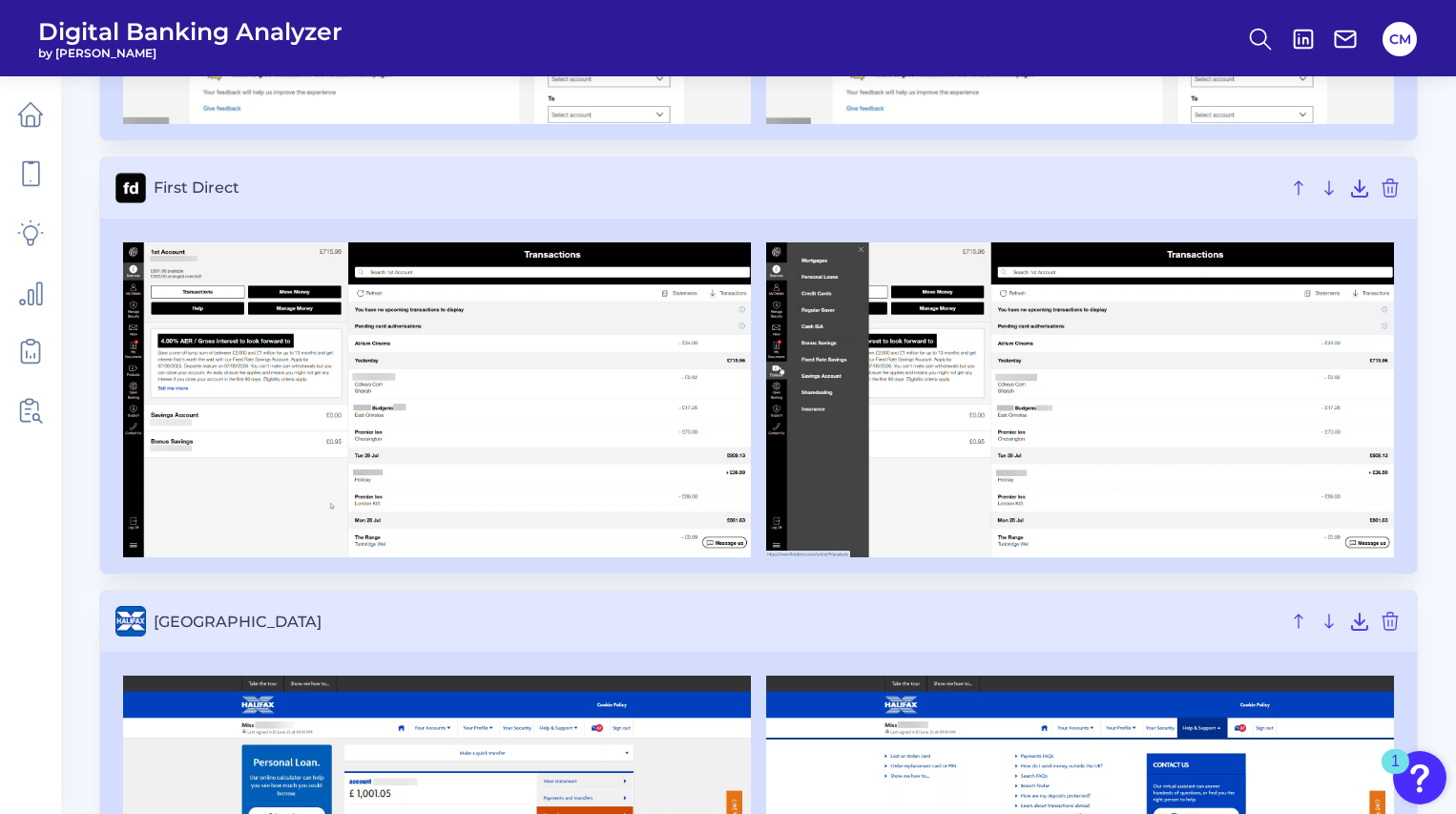
scroll to position [2487, 0]
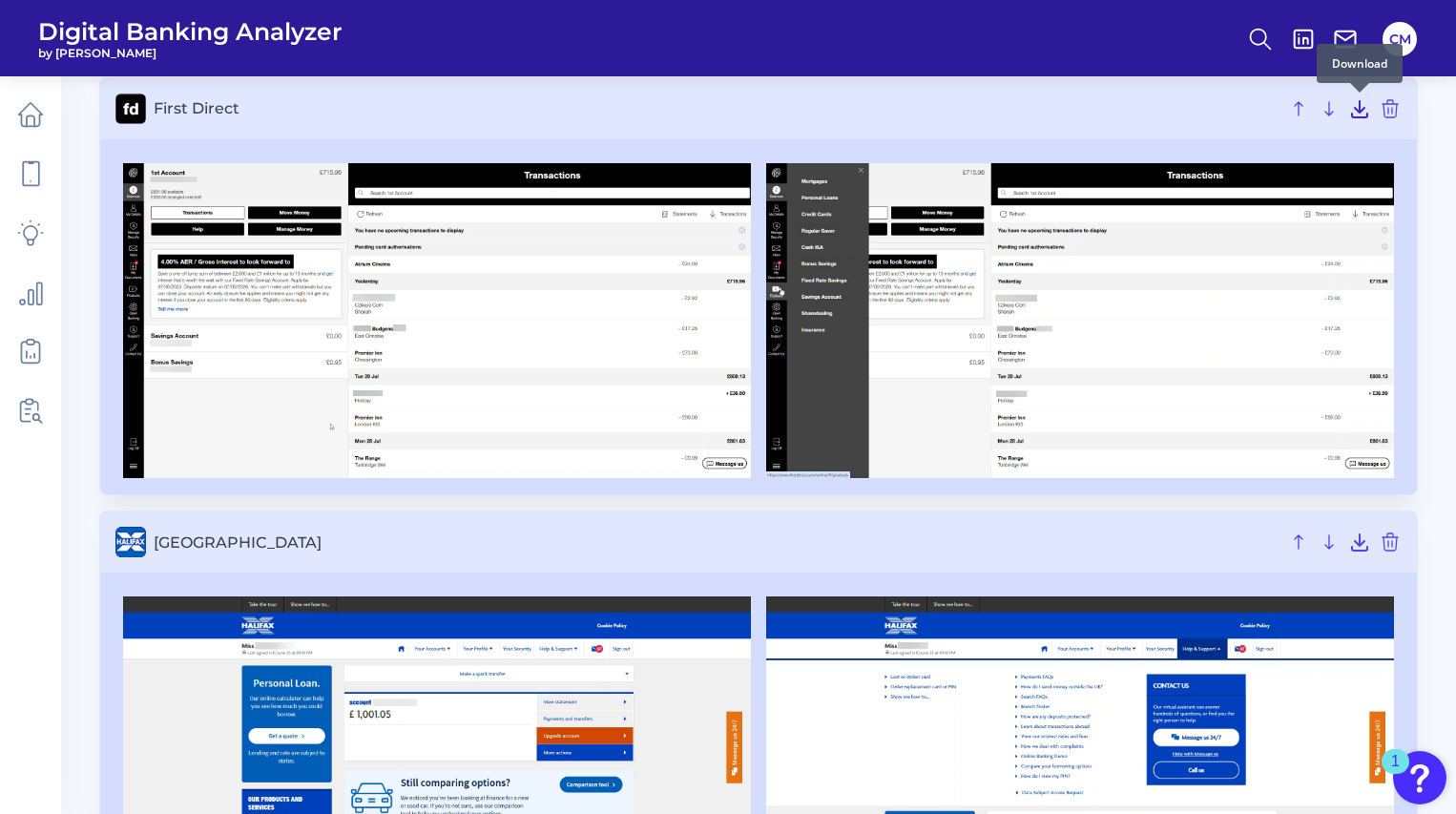
click at [1359, 110] on icon at bounding box center [1359, 109] width 15 height 16
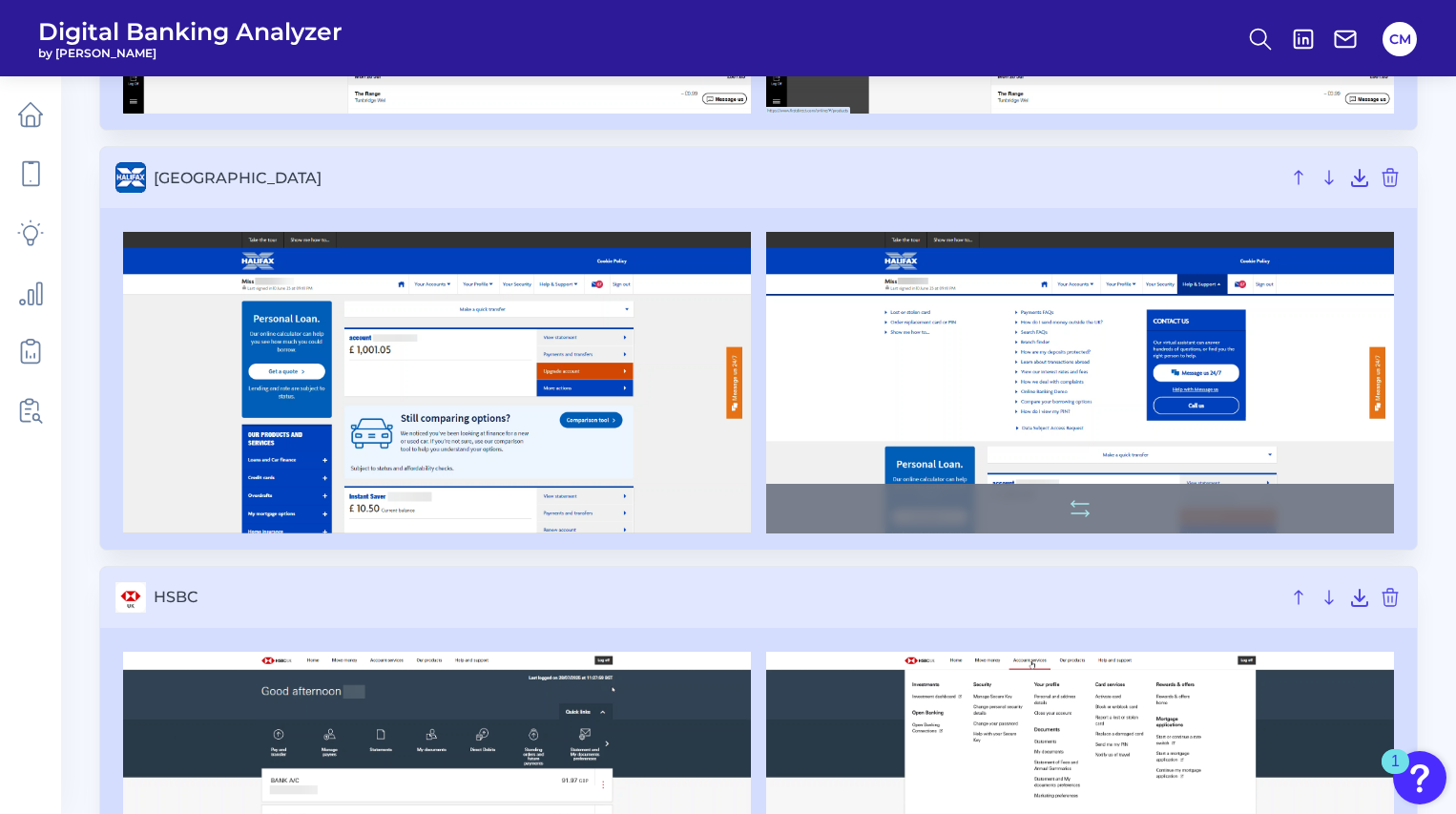
scroll to position [2859, 0]
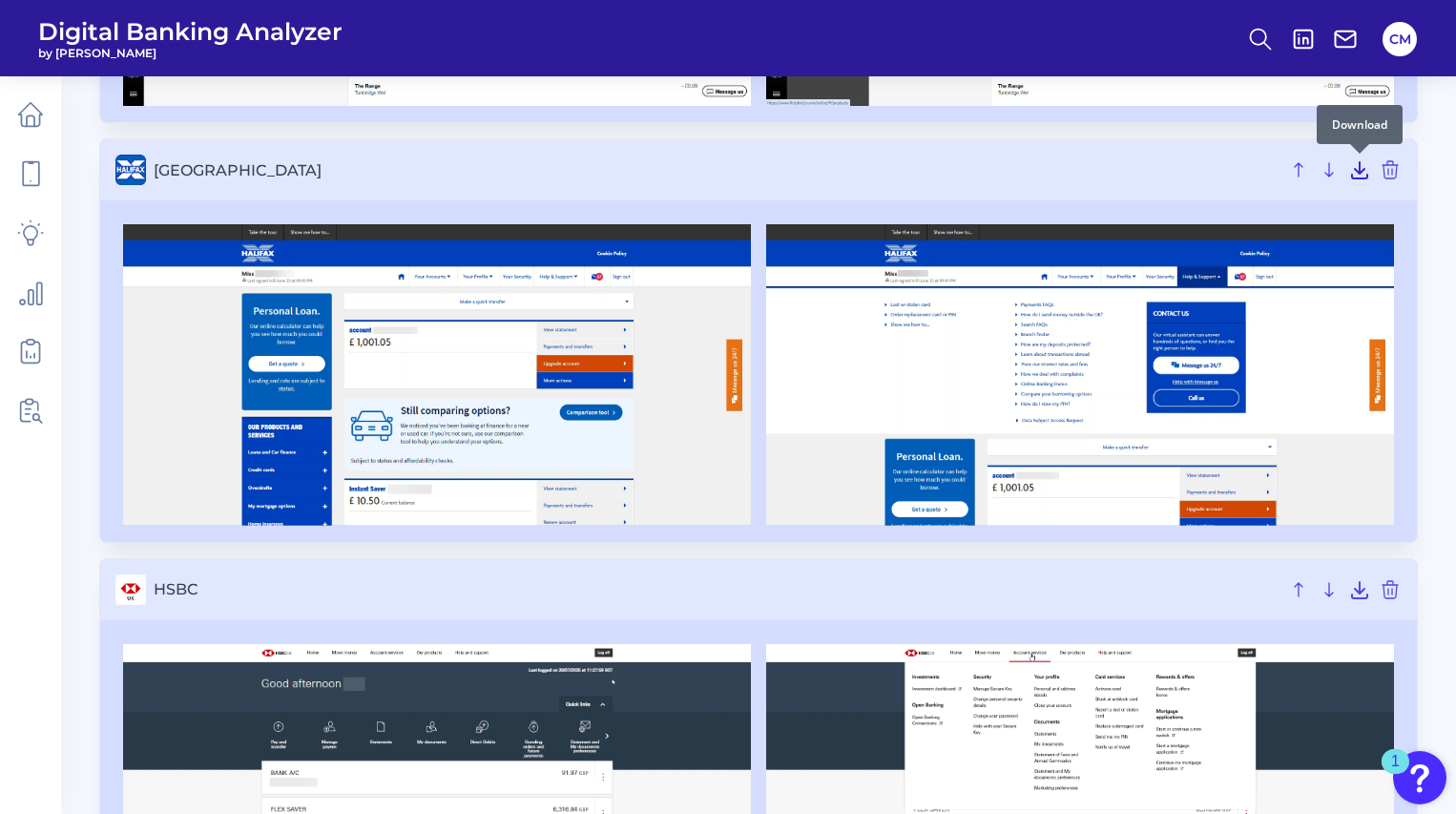
click at [1362, 169] on icon at bounding box center [1359, 170] width 15 height 16
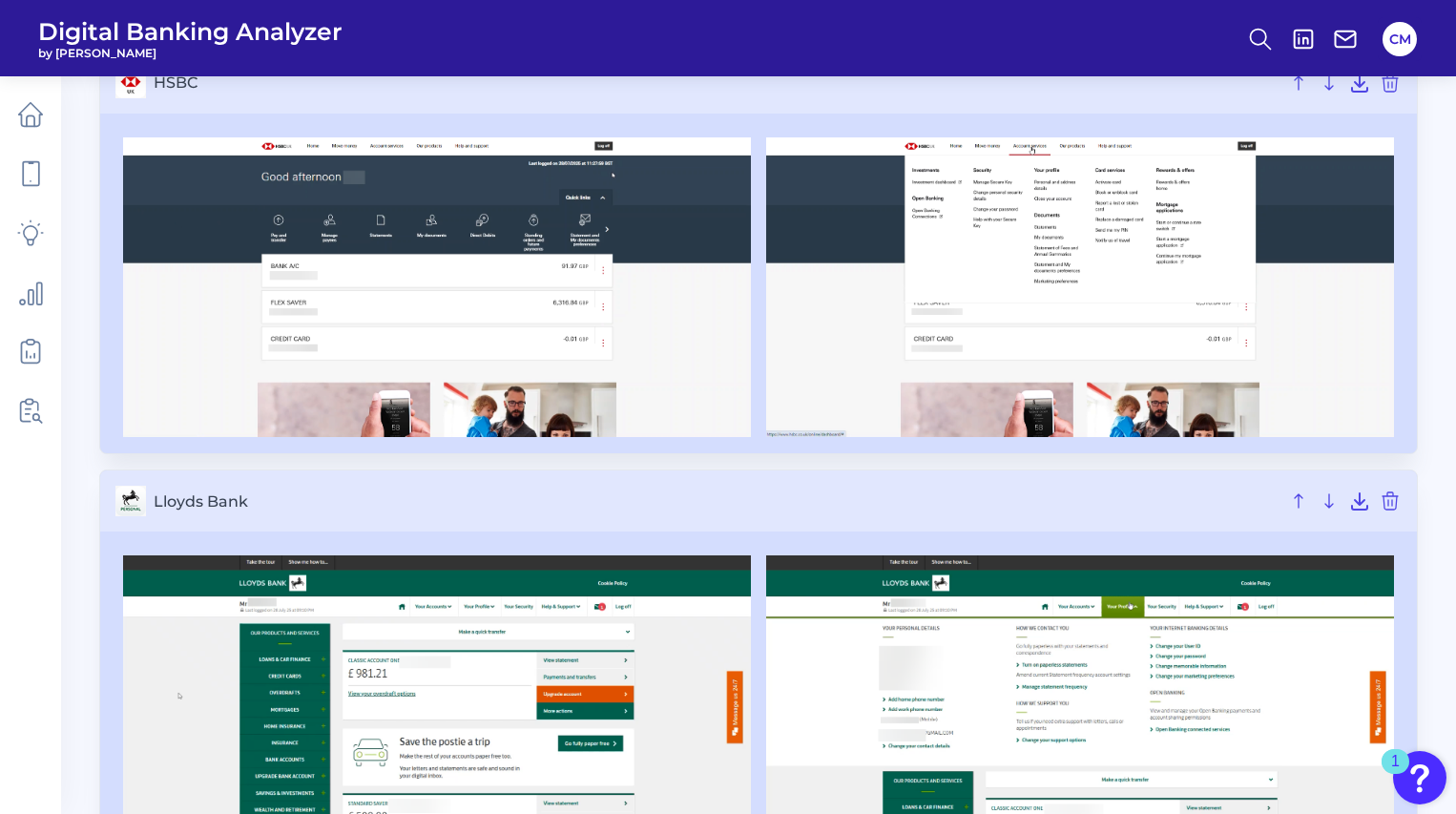
scroll to position [3394, 0]
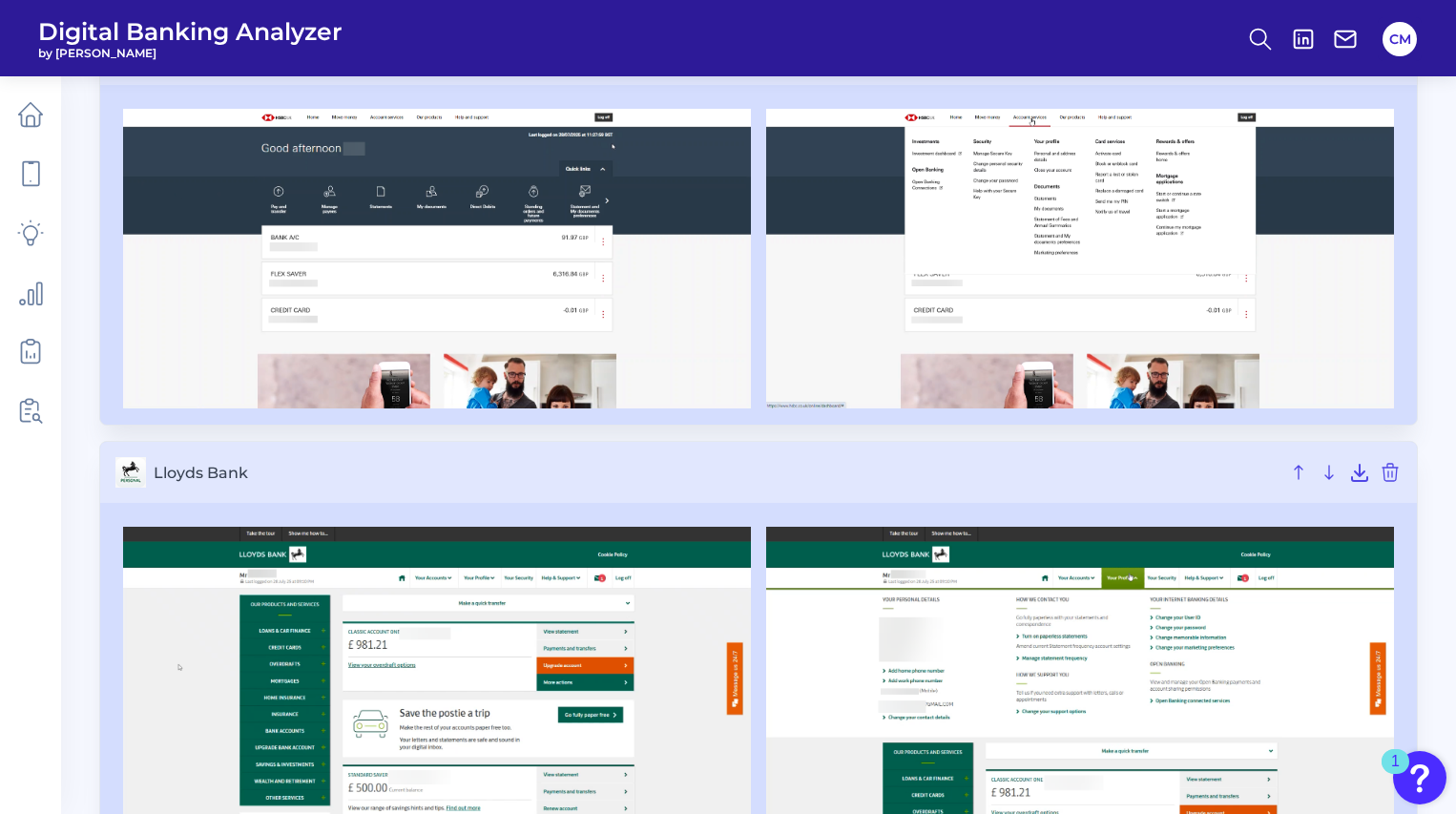
click at [1436, 485] on main "Desktop Servicing Checking / Current Account Sep 02 2025 Rename & press 'Enter'…" at bounding box center [728, 176] width 1456 height 7139
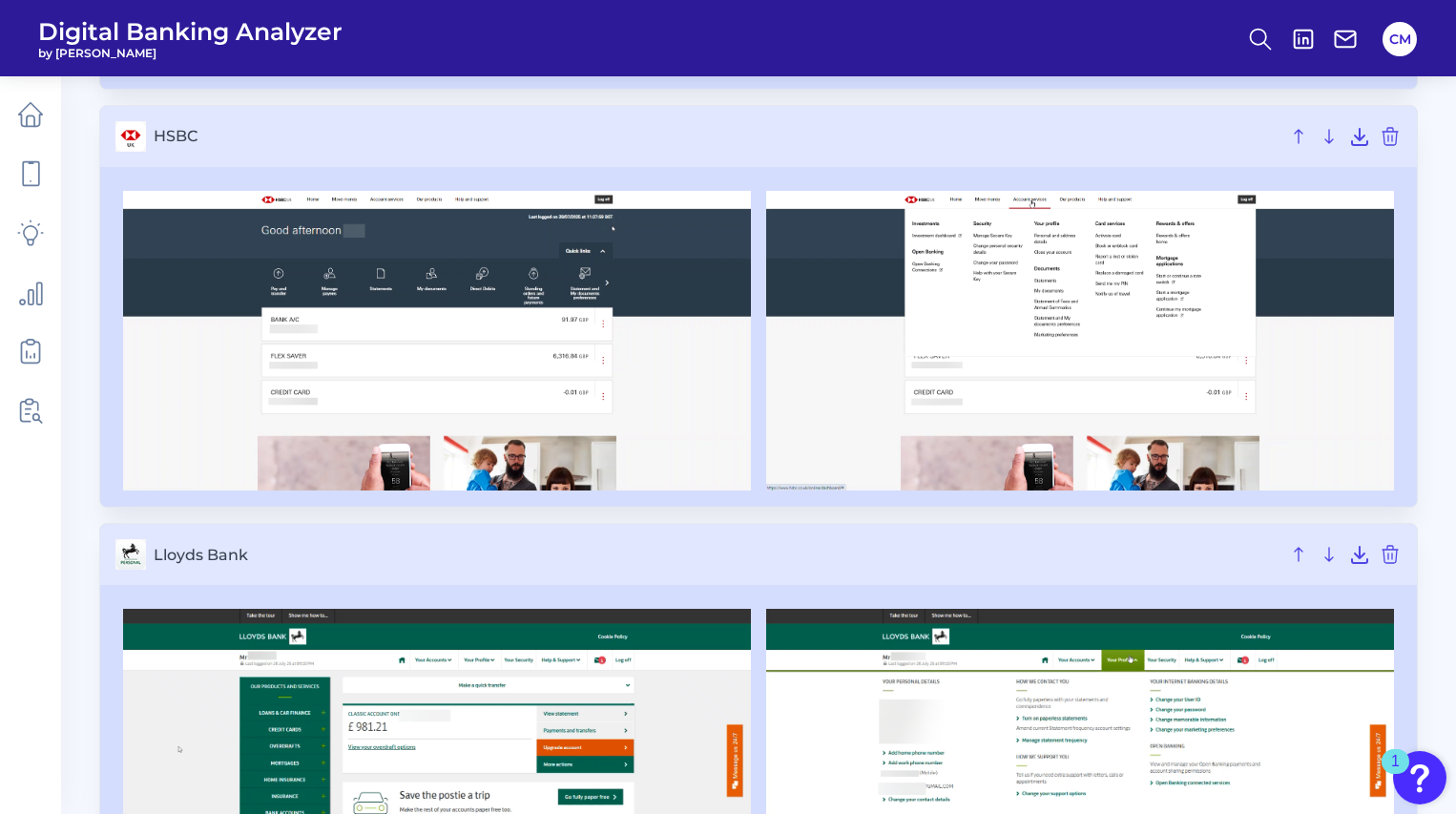
scroll to position [3303, 0]
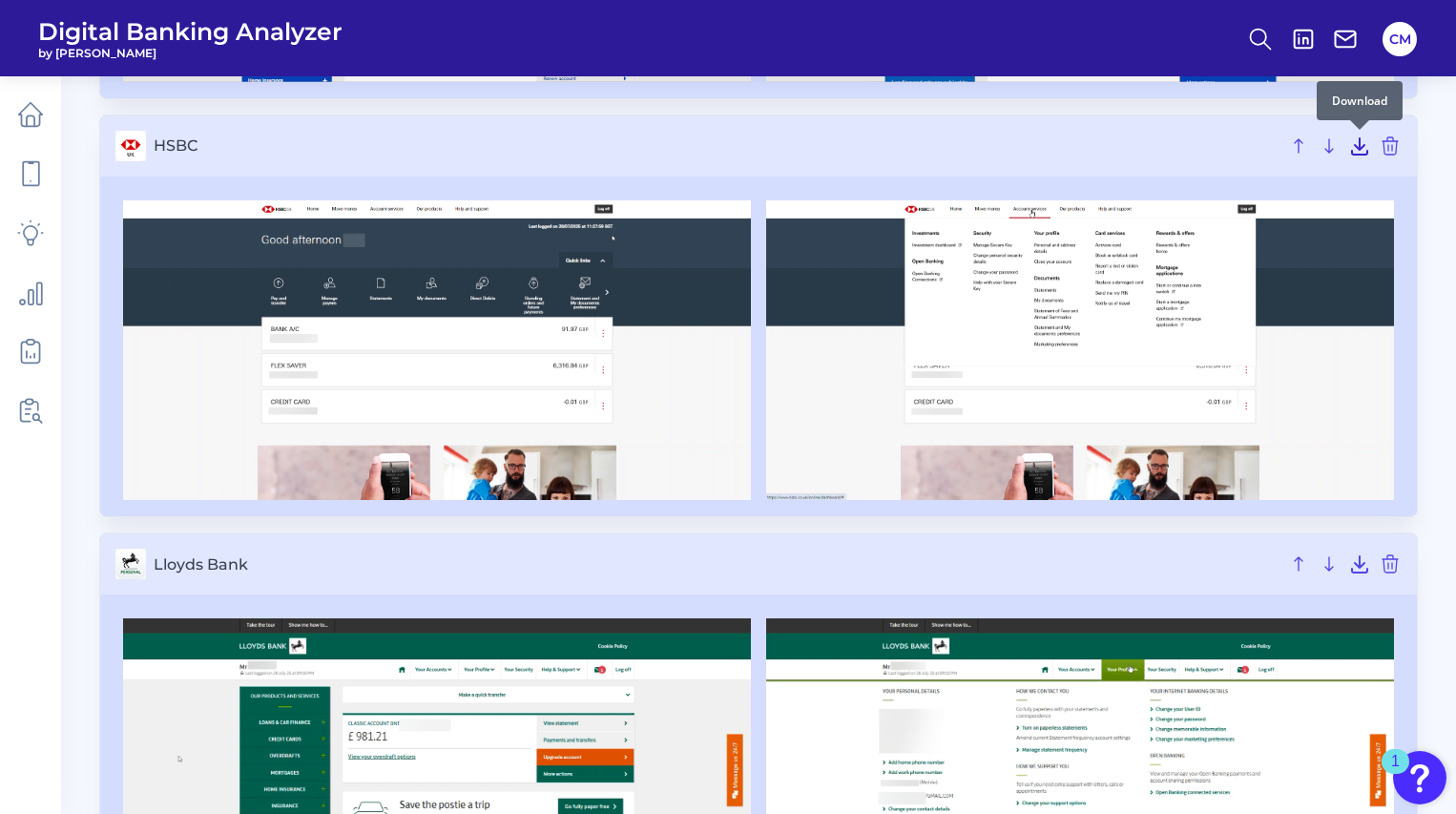
click at [1362, 147] on icon at bounding box center [1359, 146] width 23 height 23
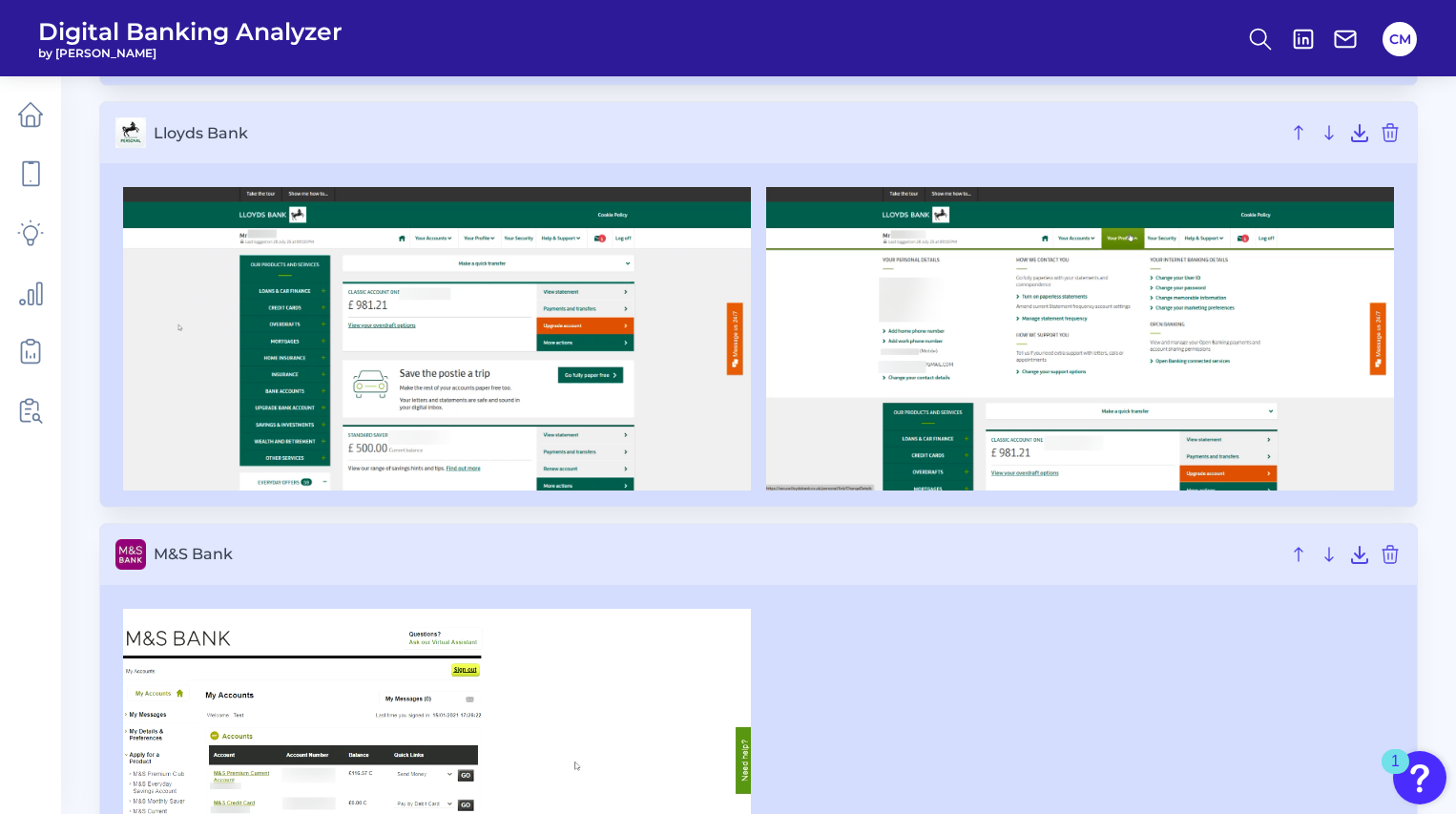
scroll to position [3709, 0]
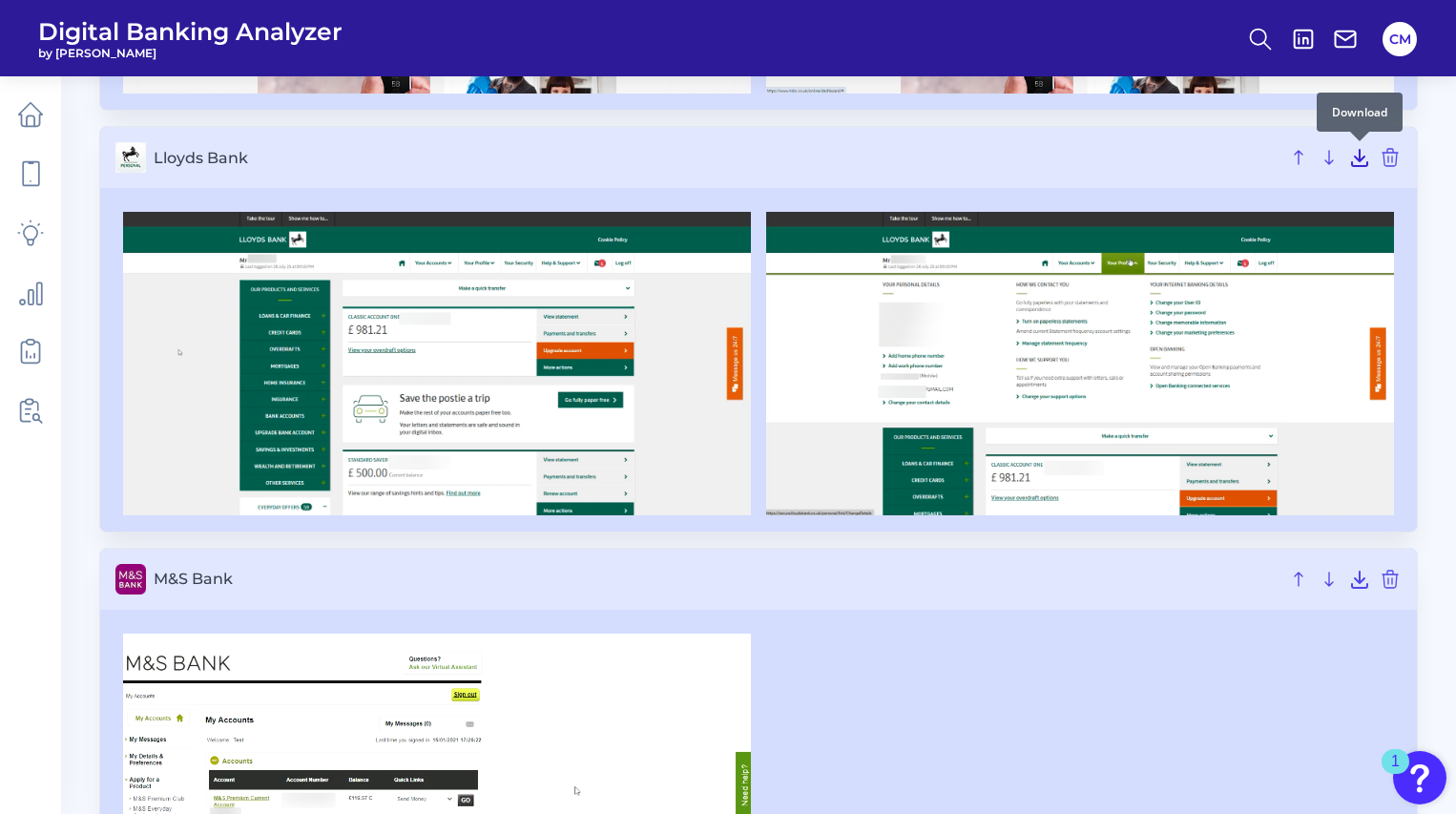
click at [1357, 164] on icon at bounding box center [1359, 158] width 23 height 23
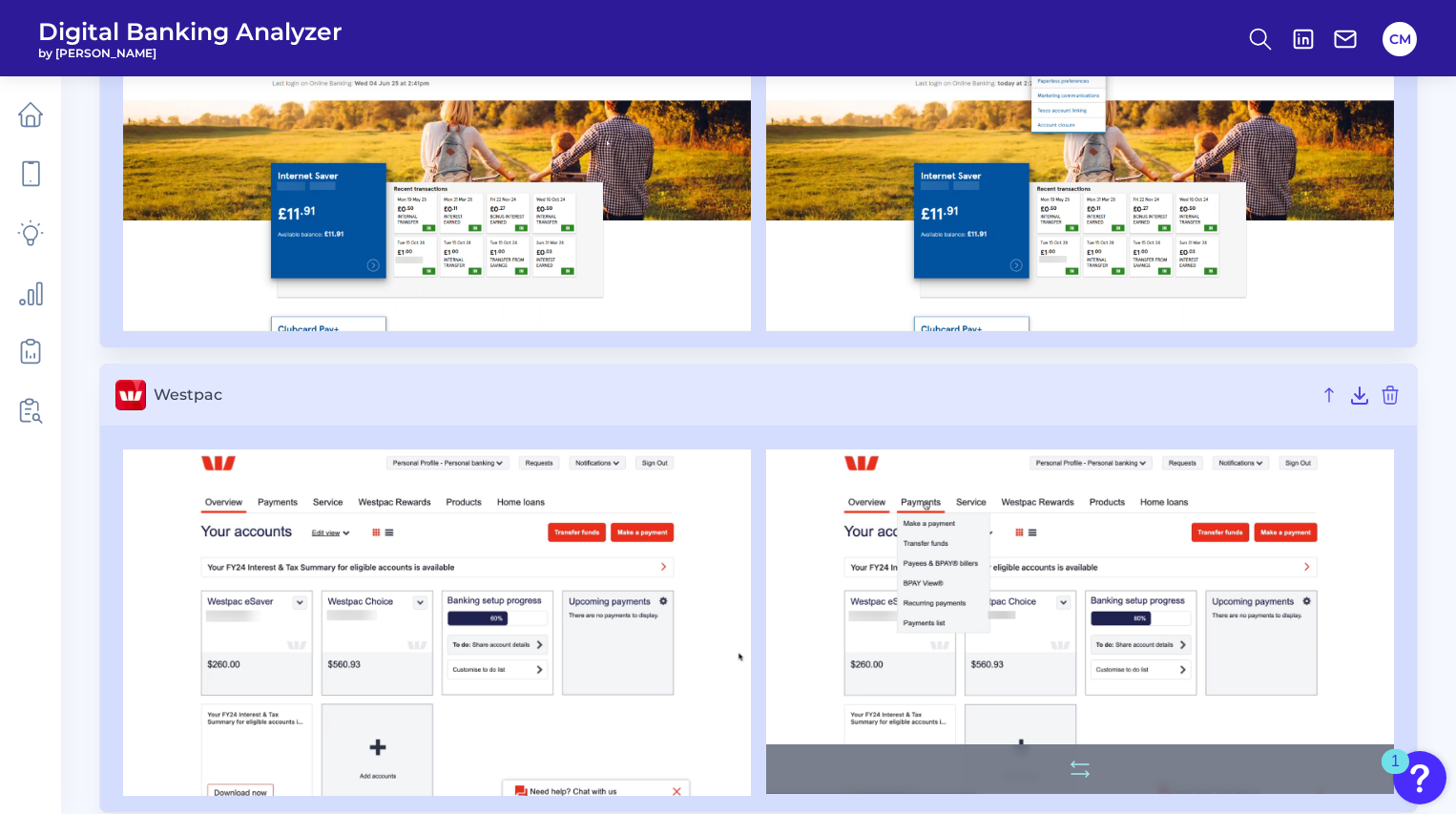
scroll to position [6325, 0]
